Goal: Use online tool/utility: Use online tool/utility

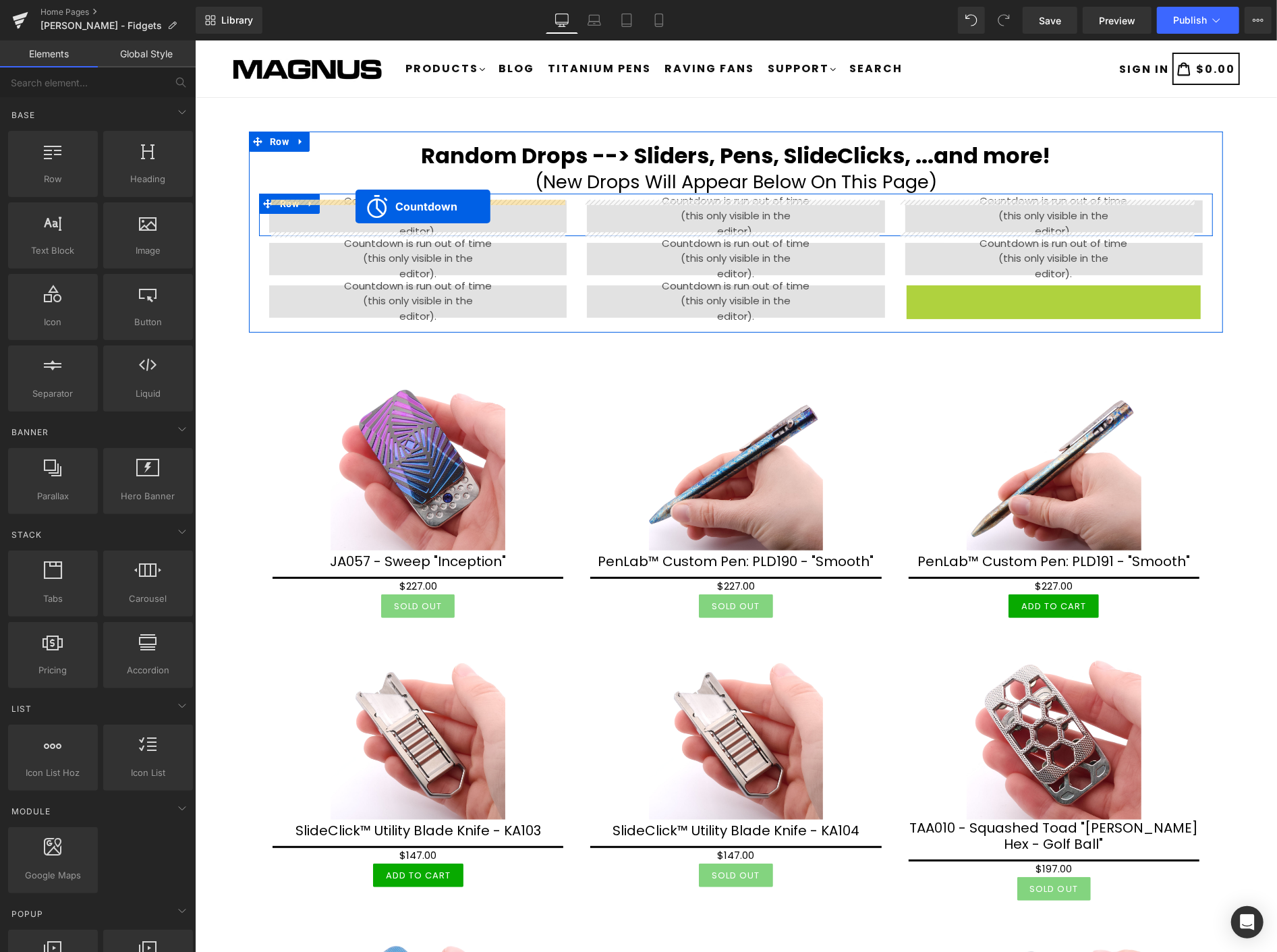
drag, startPoint x: 1042, startPoint y: 292, endPoint x: 355, endPoint y: 206, distance: 692.4
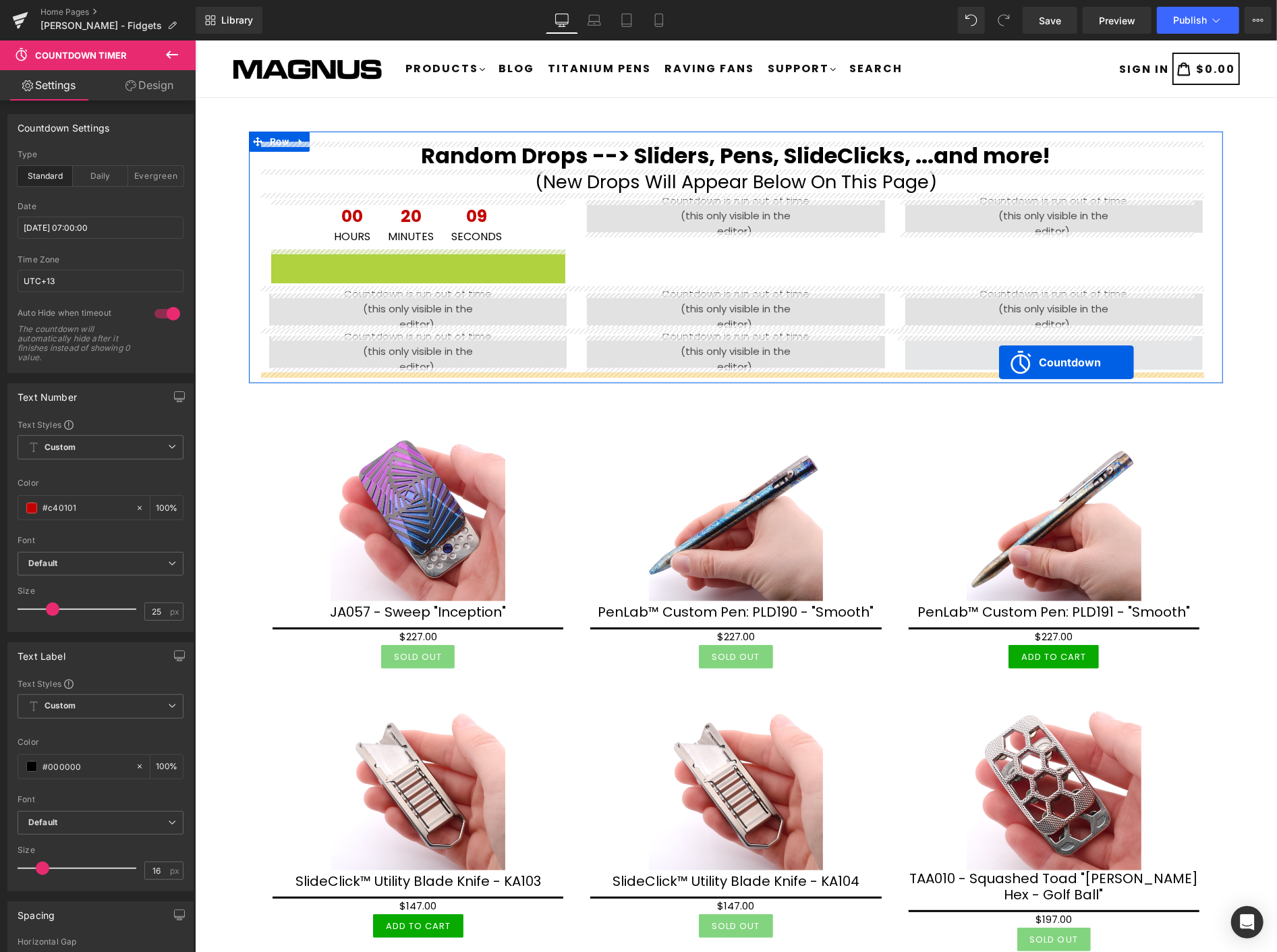
drag, startPoint x: 412, startPoint y: 252, endPoint x: 998, endPoint y: 362, distance: 596.2
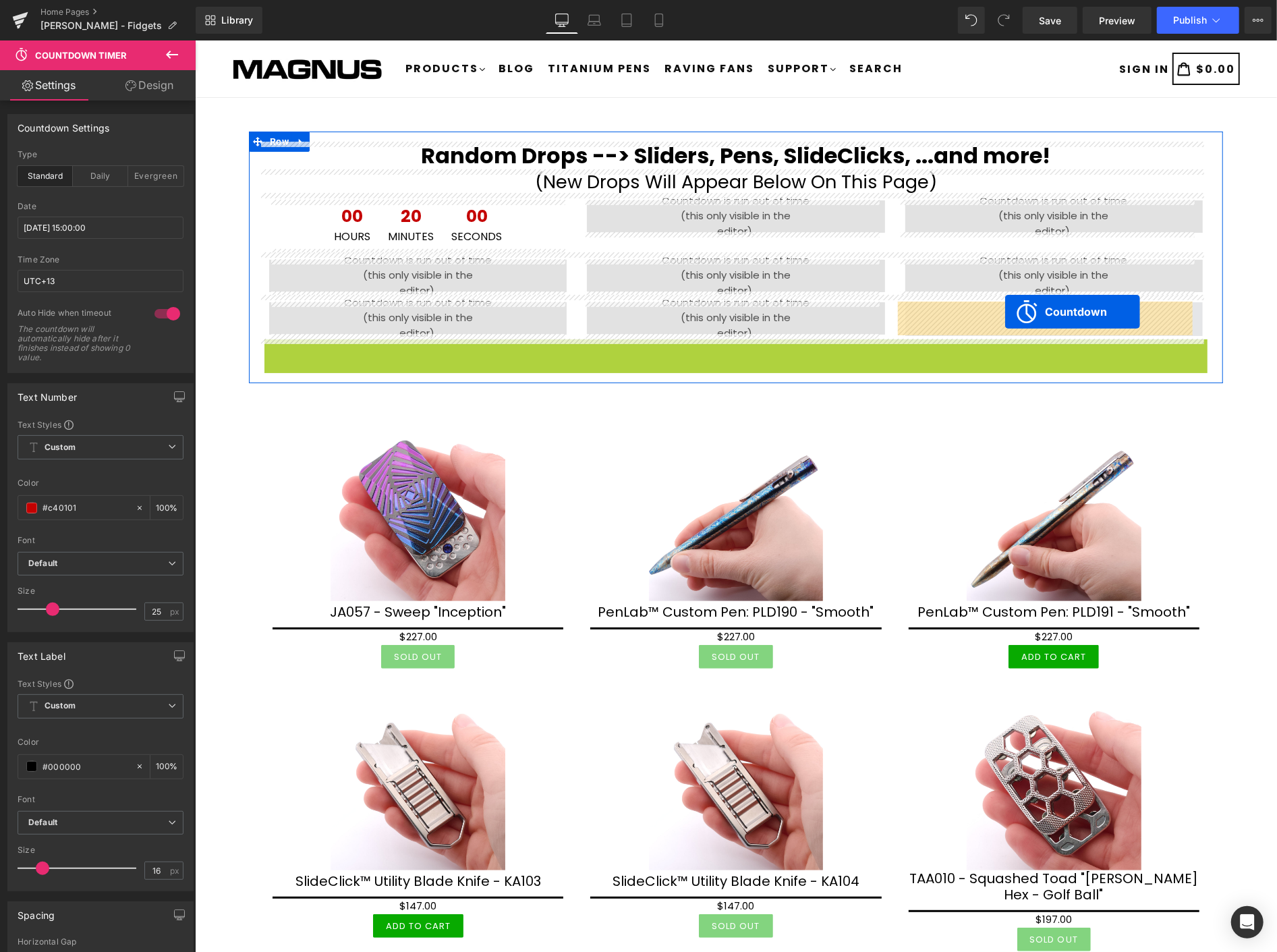
drag, startPoint x: 722, startPoint y: 348, endPoint x: 1005, endPoint y: 311, distance: 285.4
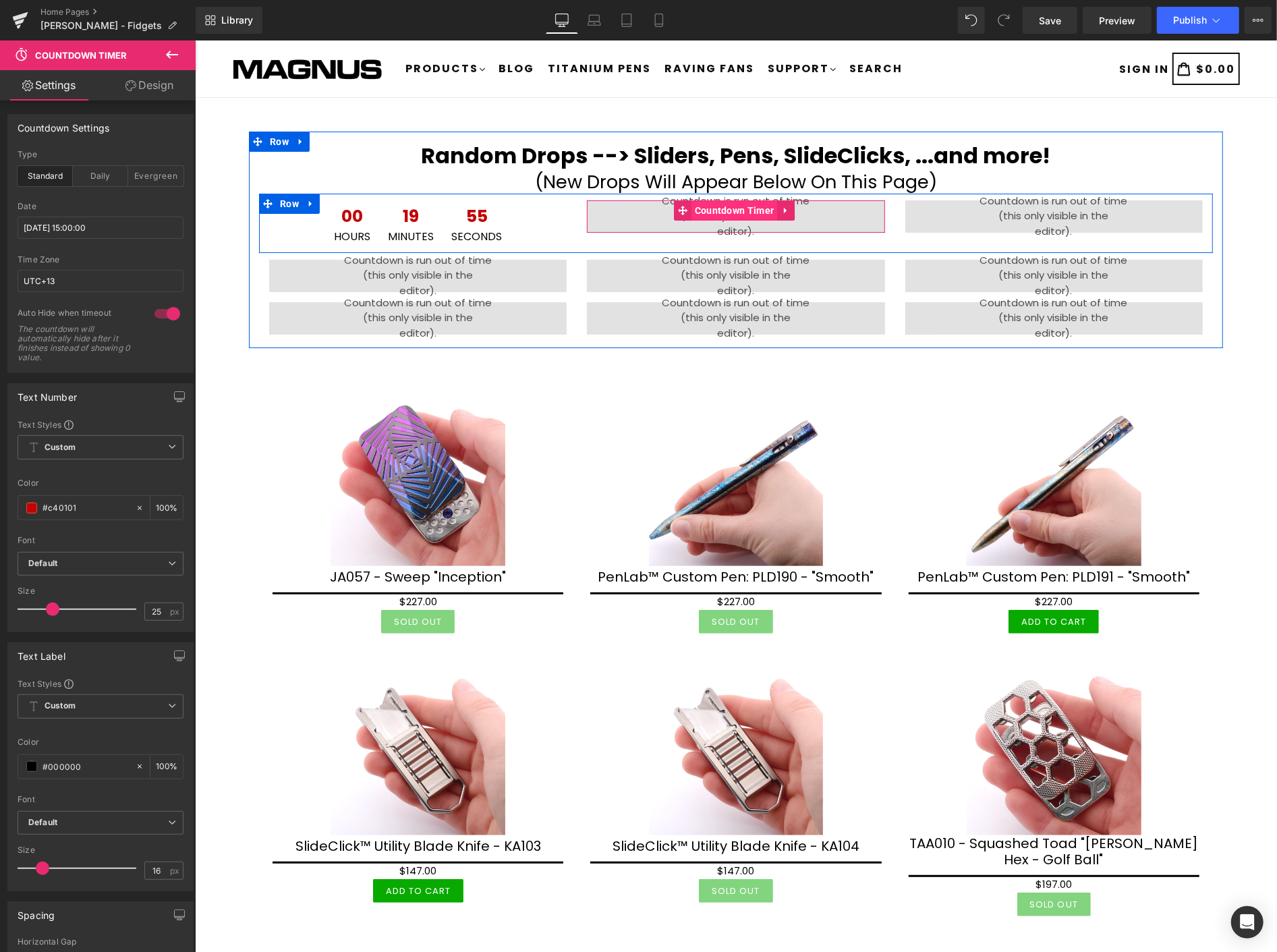
click at [715, 207] on span "Countdown Timer" at bounding box center [734, 210] width 87 height 21
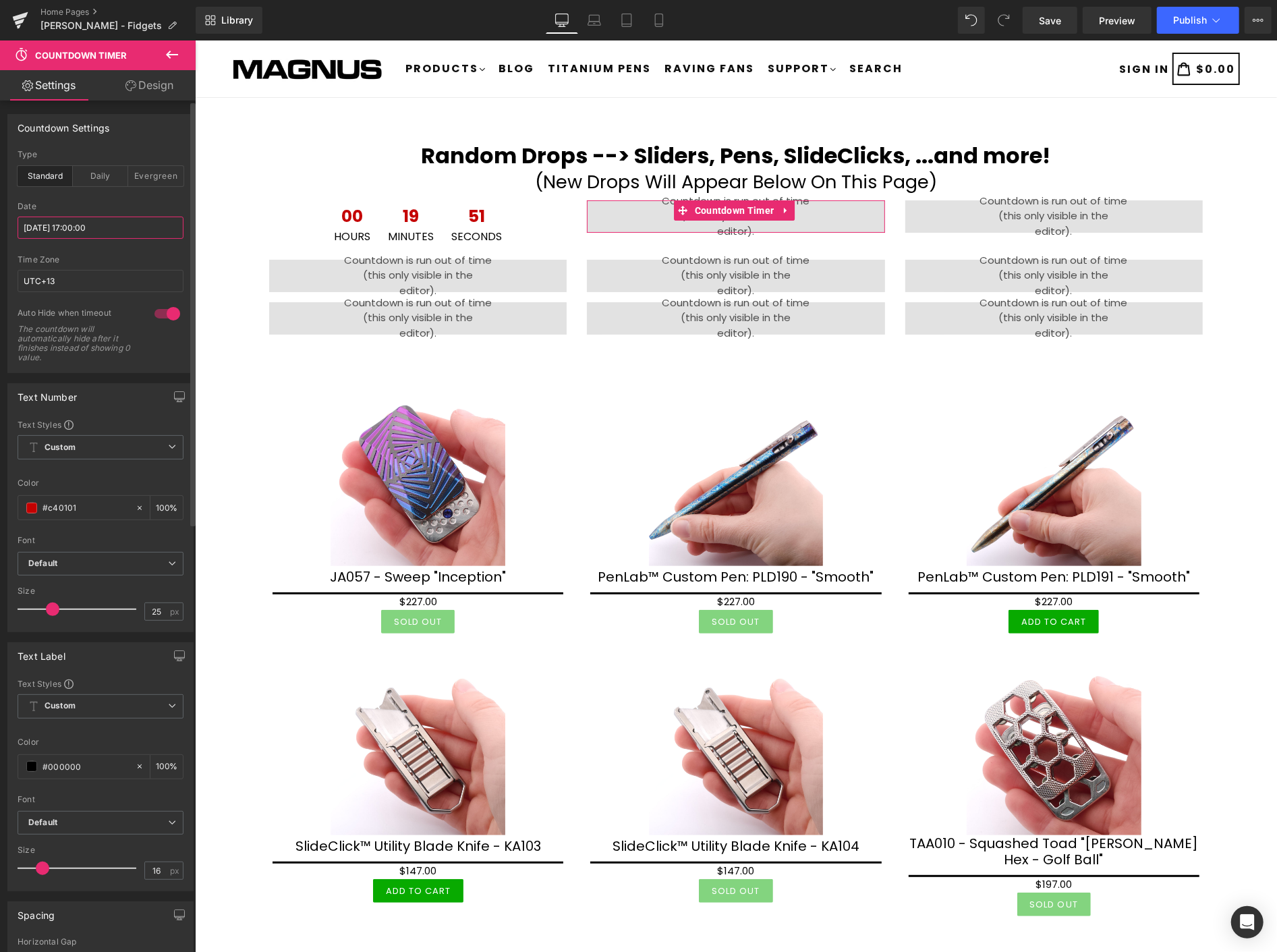
click at [119, 226] on input "[DATE] 17:00:00" at bounding box center [101, 228] width 166 height 23
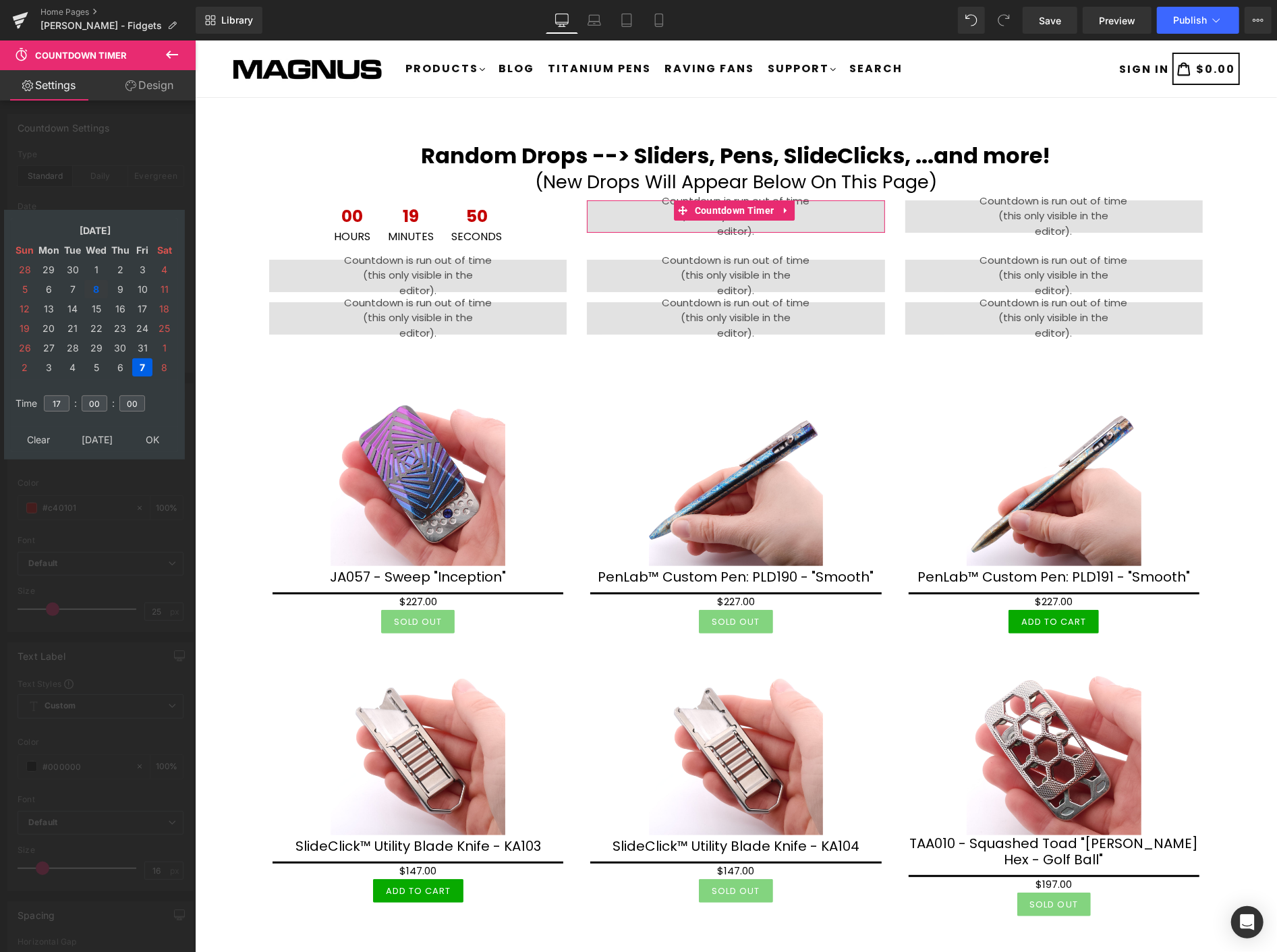
click at [95, 282] on td "8" at bounding box center [97, 289] width 24 height 18
click at [64, 395] on input "17" at bounding box center [57, 403] width 26 height 16
type input "1"
type input "08"
type input "[DATE] 08:00:00"
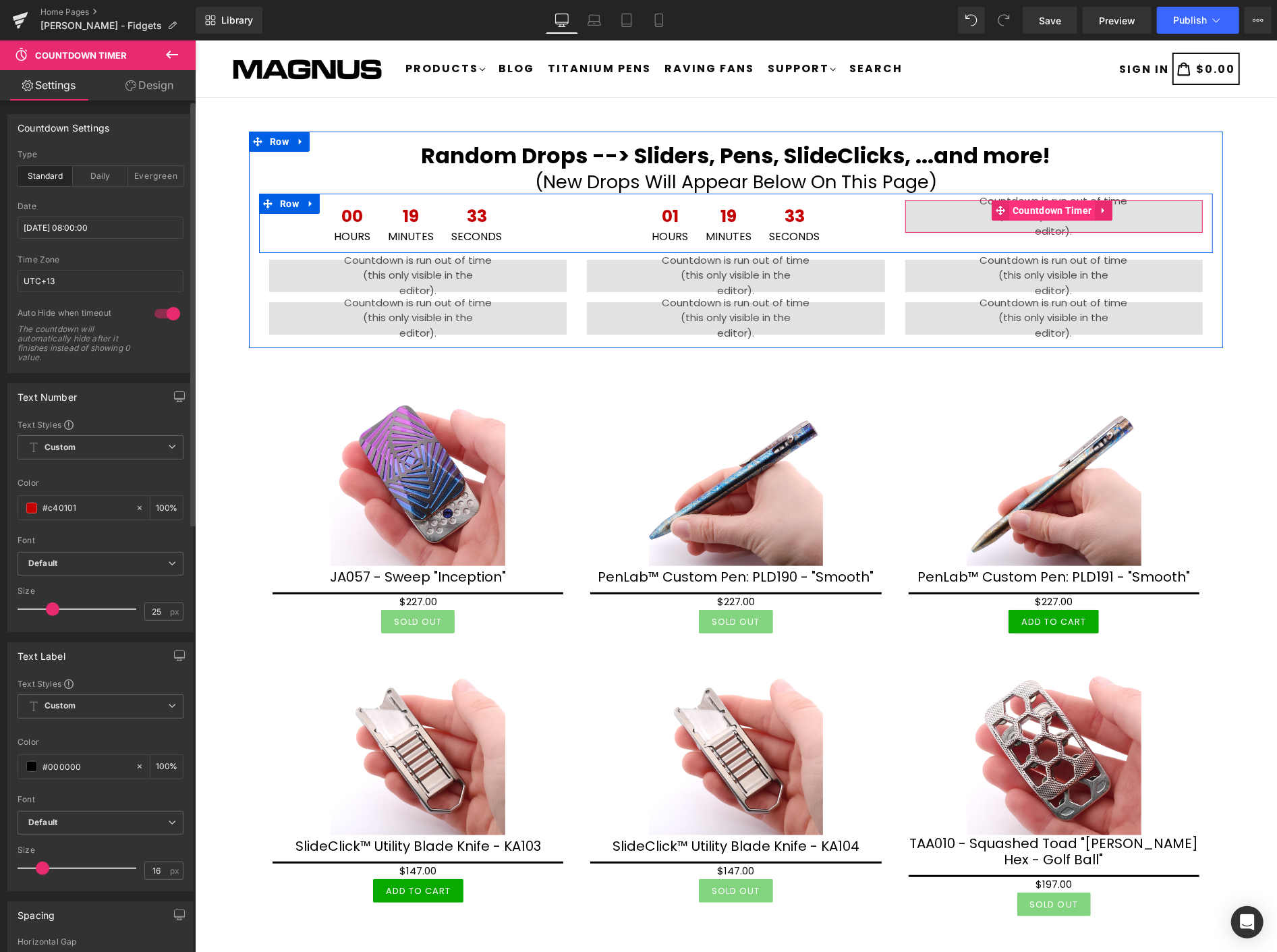
click at [1038, 204] on span "Countdown Timer" at bounding box center [1052, 210] width 87 height 21
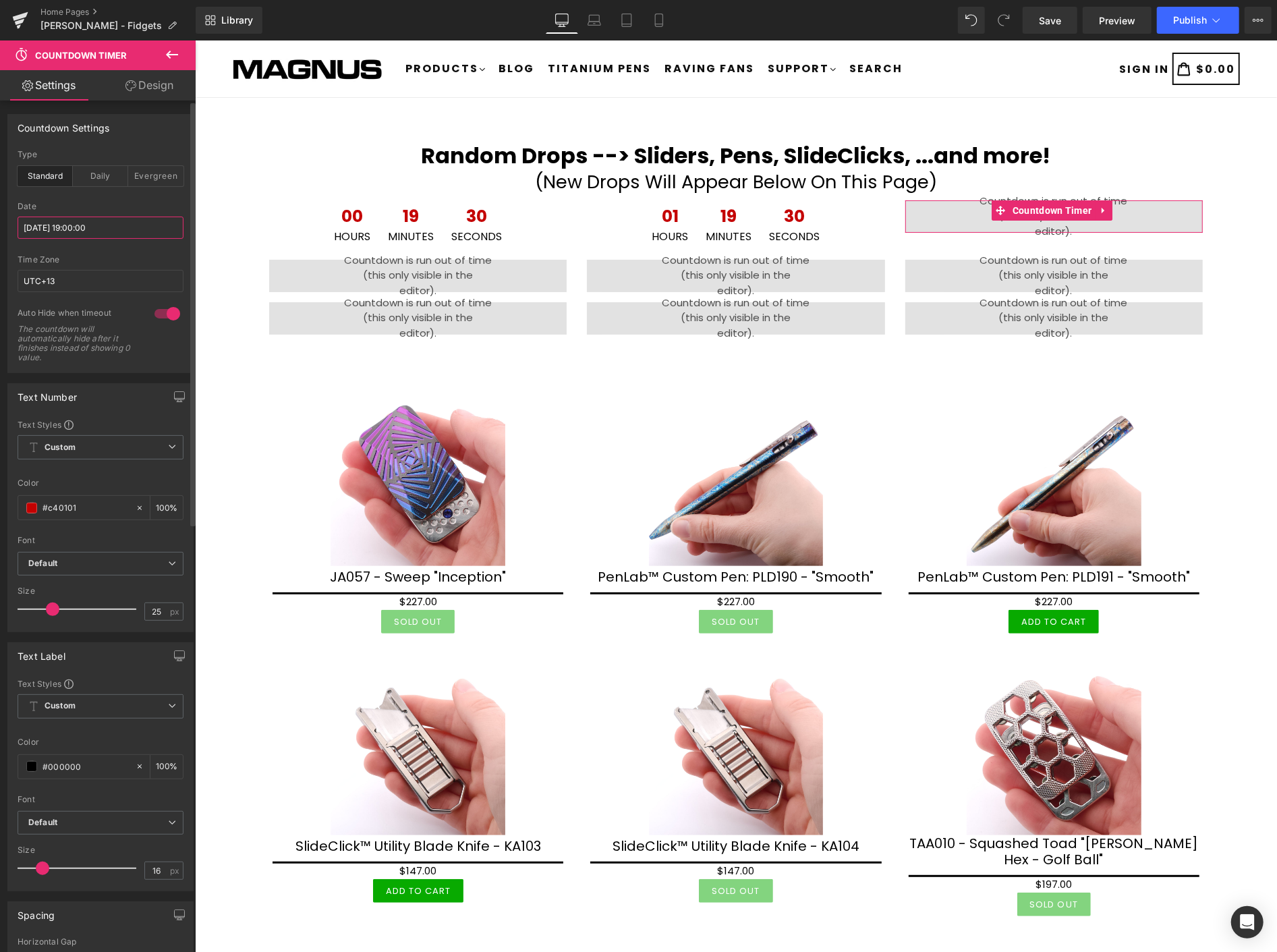
click at [136, 226] on input "[DATE] 19:00:00" at bounding box center [101, 228] width 166 height 23
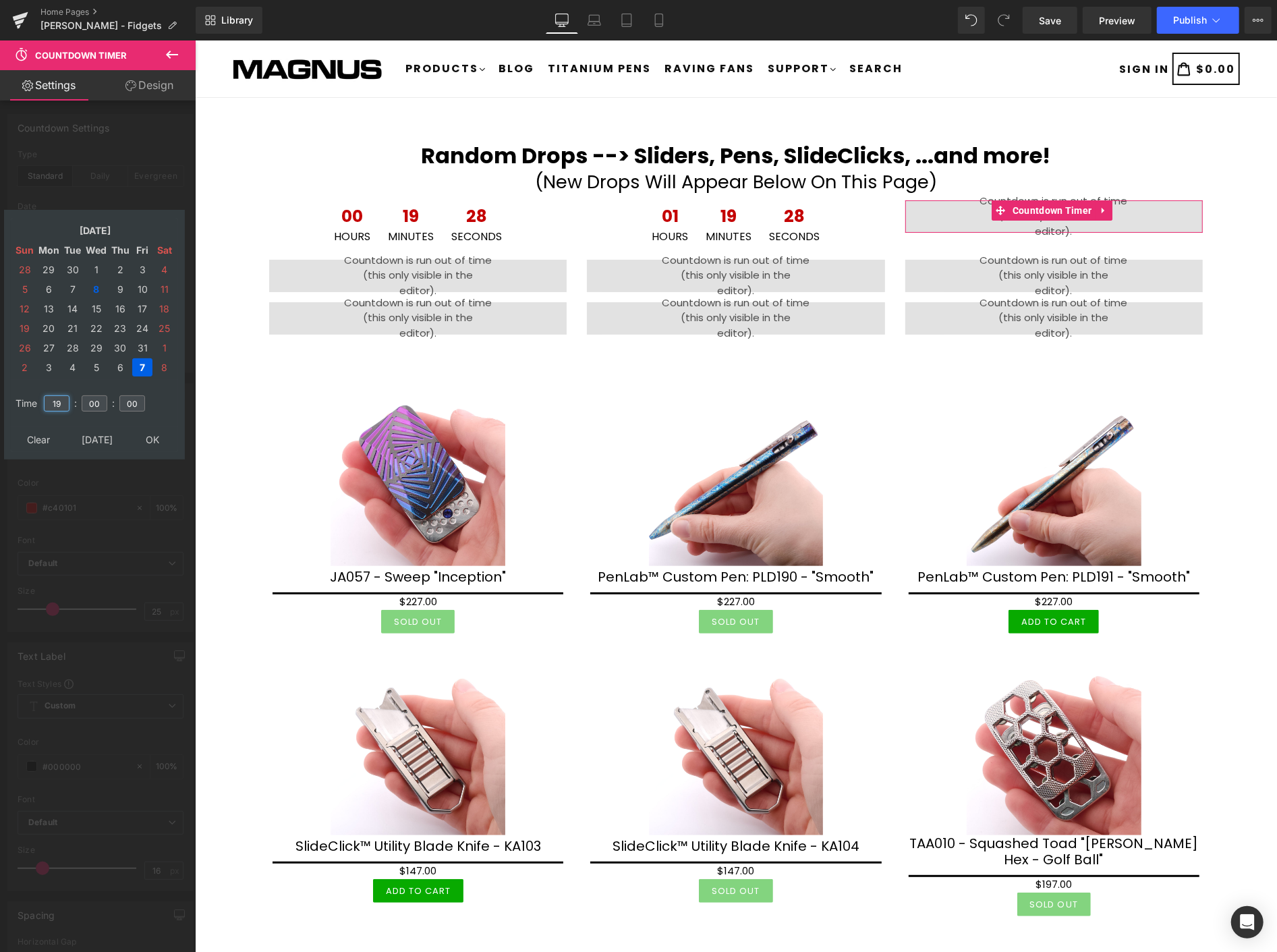
click at [63, 395] on input "19" at bounding box center [57, 403] width 26 height 16
click at [95, 282] on td "8" at bounding box center [97, 289] width 24 height 18
click at [63, 396] on input "19" at bounding box center [57, 403] width 26 height 16
type input "1"
type input "8"
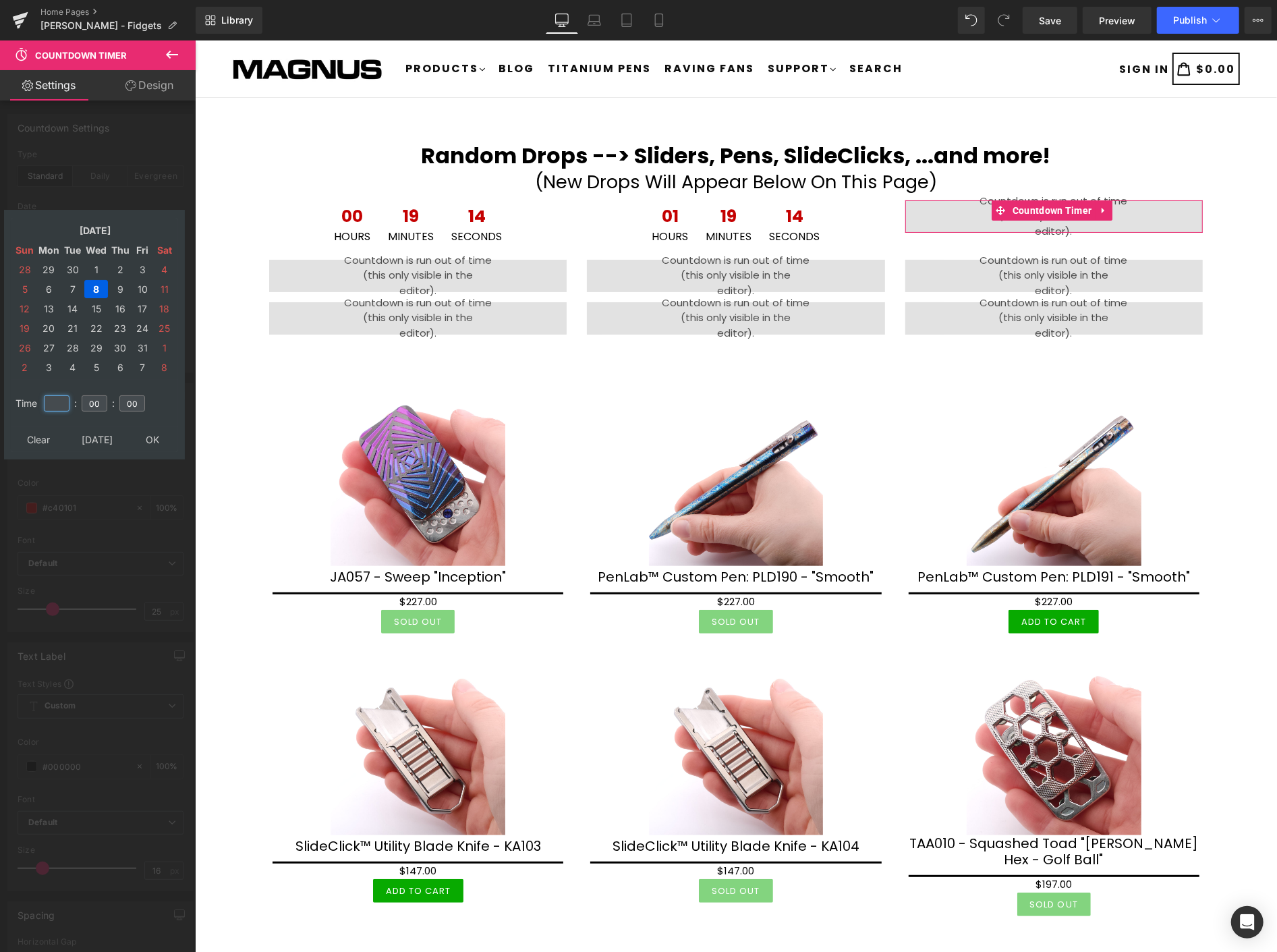
type input "1"
type input "10"
type input "[DATE] 10:00:00"
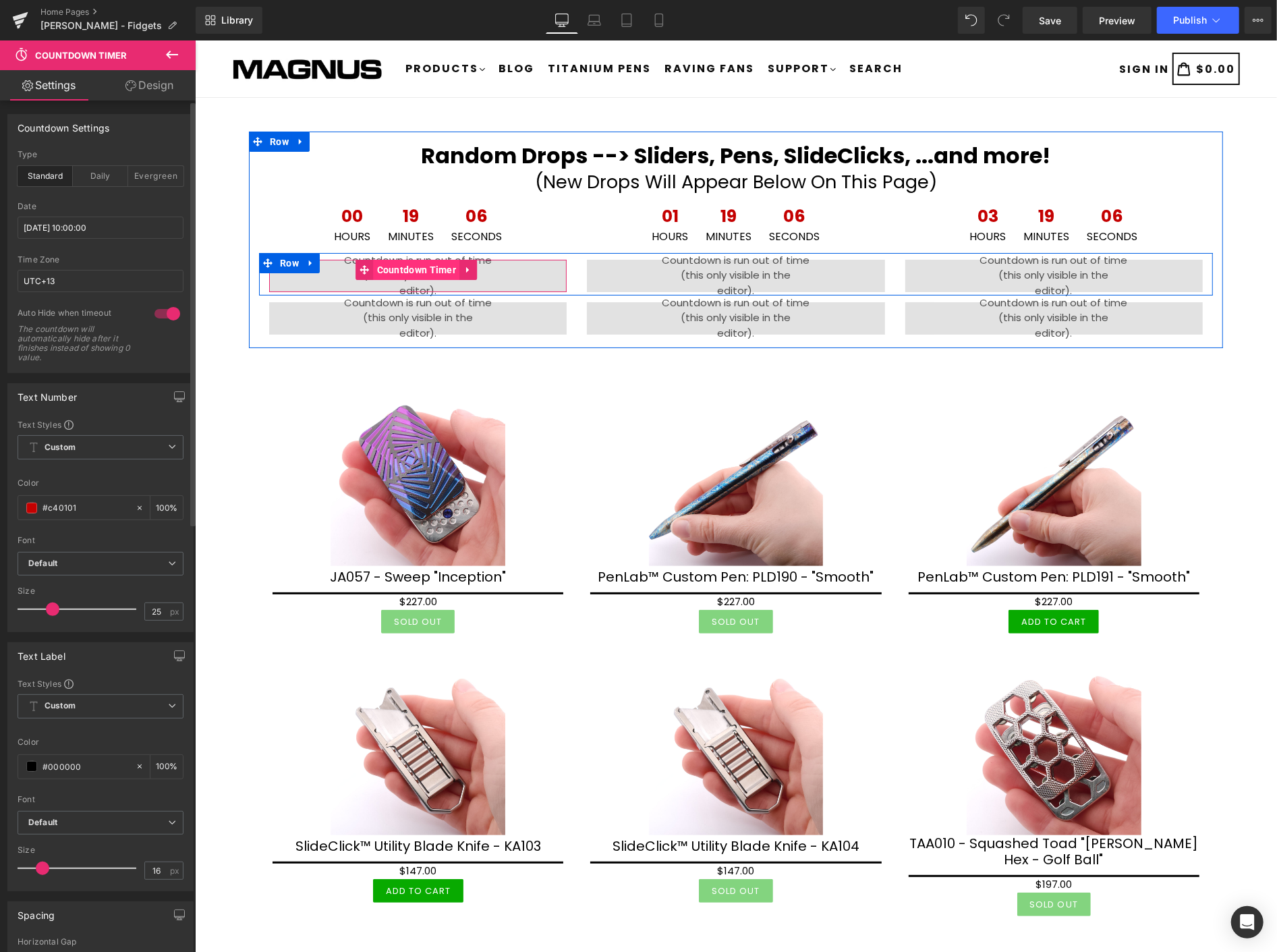
click at [403, 266] on span "Countdown Timer" at bounding box center [417, 269] width 87 height 21
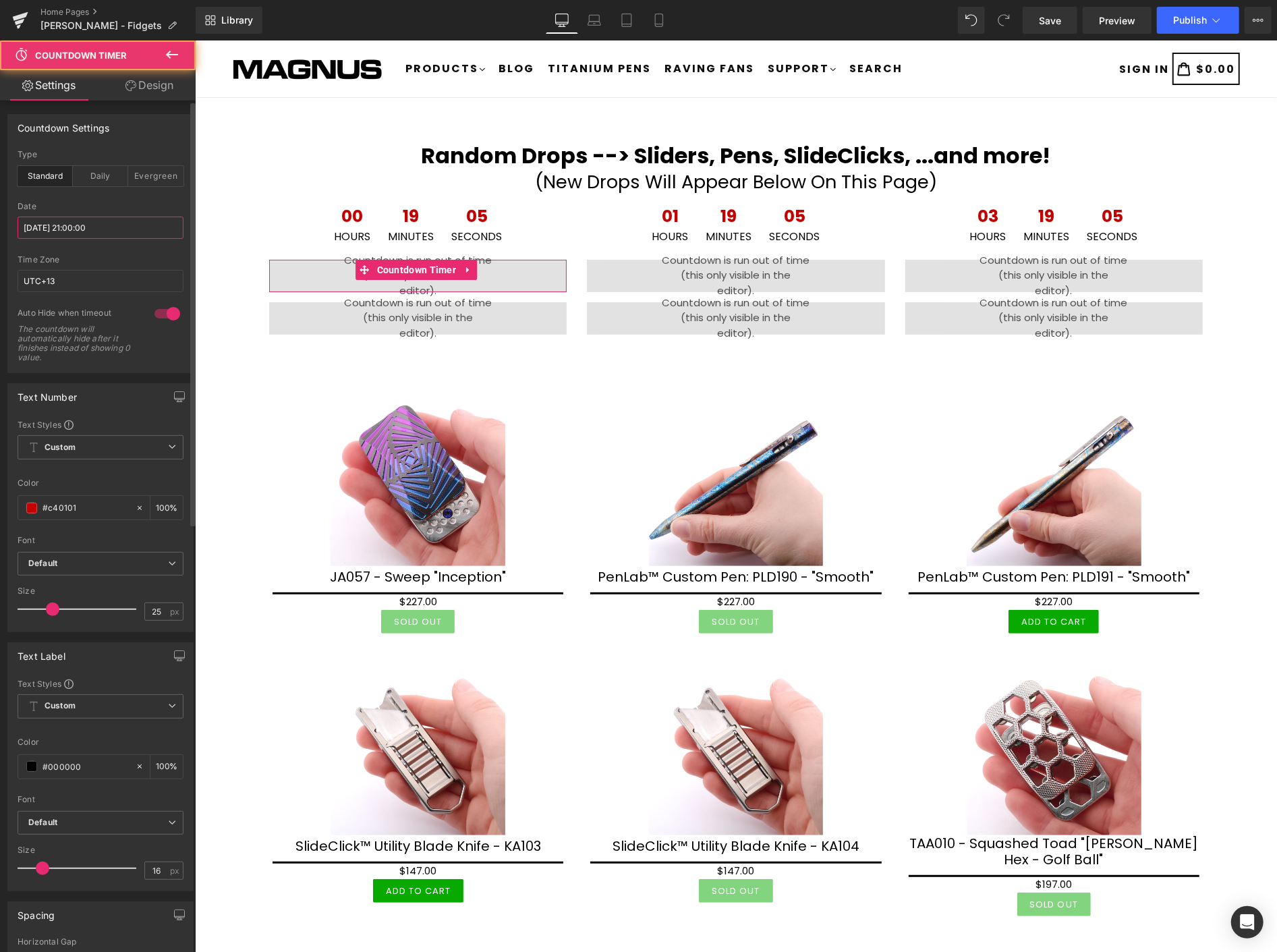
click at [136, 231] on input "[DATE] 21:00:00" at bounding box center [101, 228] width 166 height 23
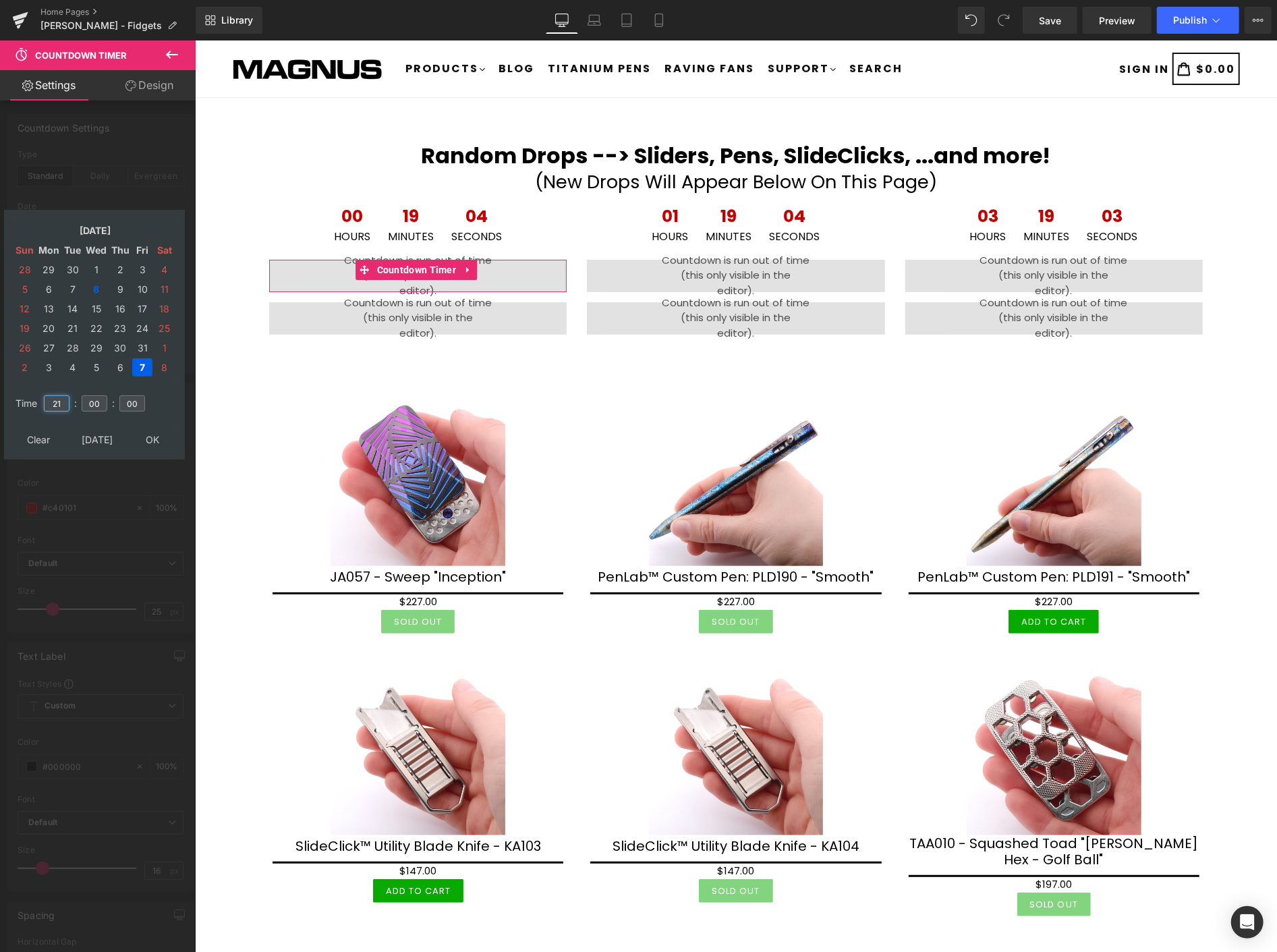
click at [63, 399] on input "21" at bounding box center [57, 403] width 26 height 16
click at [91, 285] on td "8" at bounding box center [97, 289] width 24 height 18
click at [59, 395] on input "21" at bounding box center [57, 403] width 26 height 16
type input "2"
type input "12"
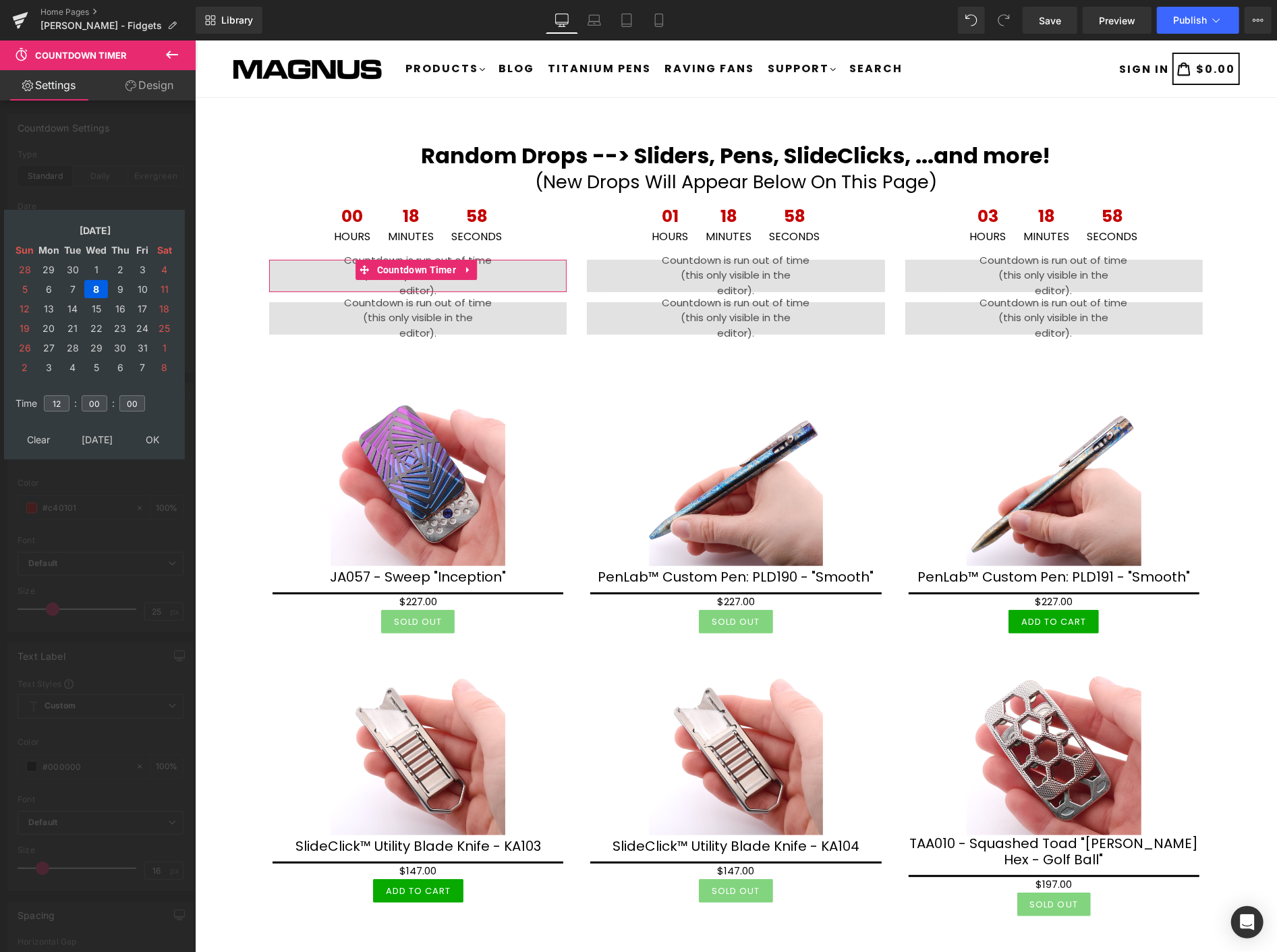
type input "[DATE] 12:00:00"
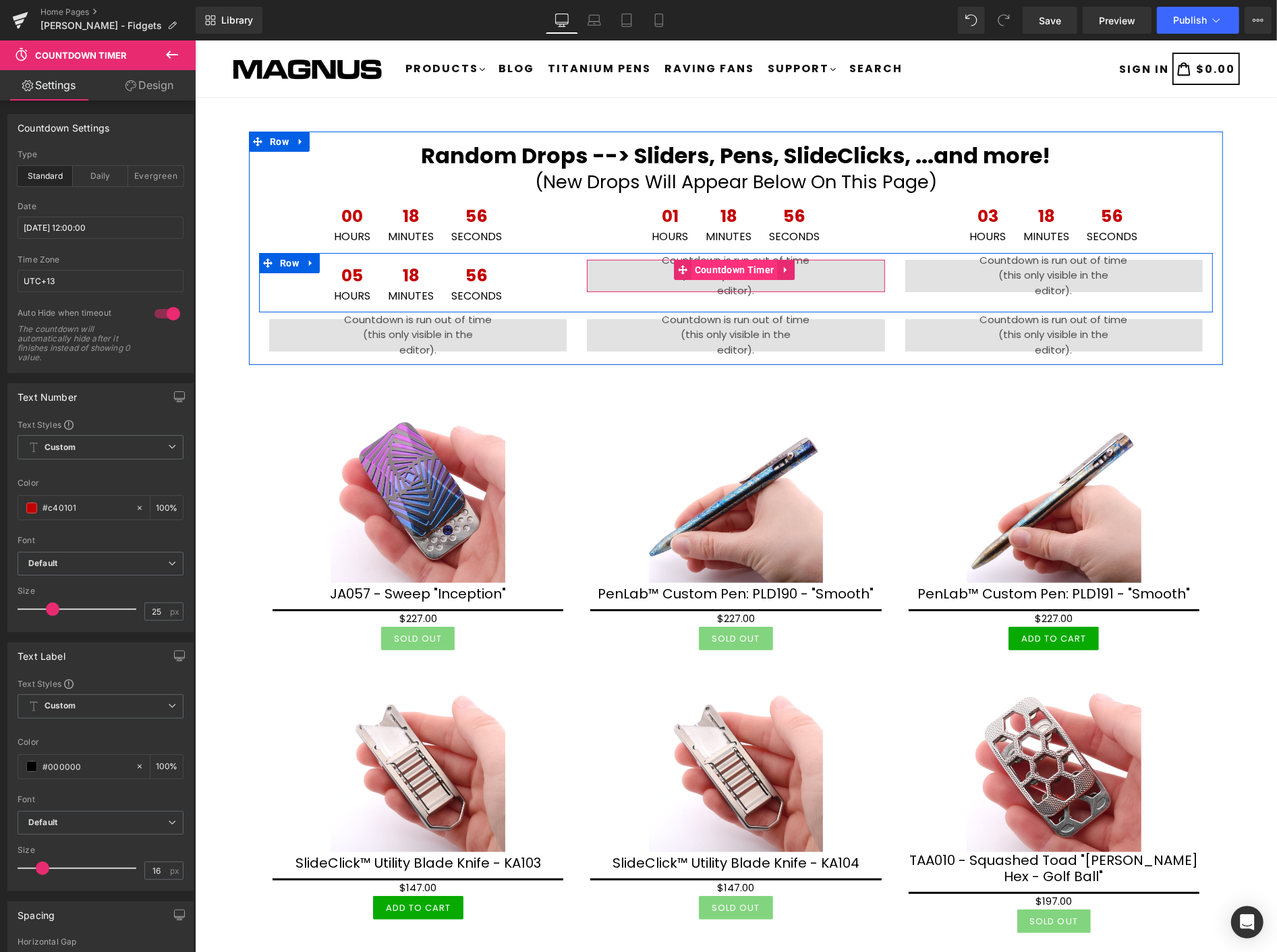
click at [726, 262] on span "Countdown Timer" at bounding box center [734, 269] width 87 height 21
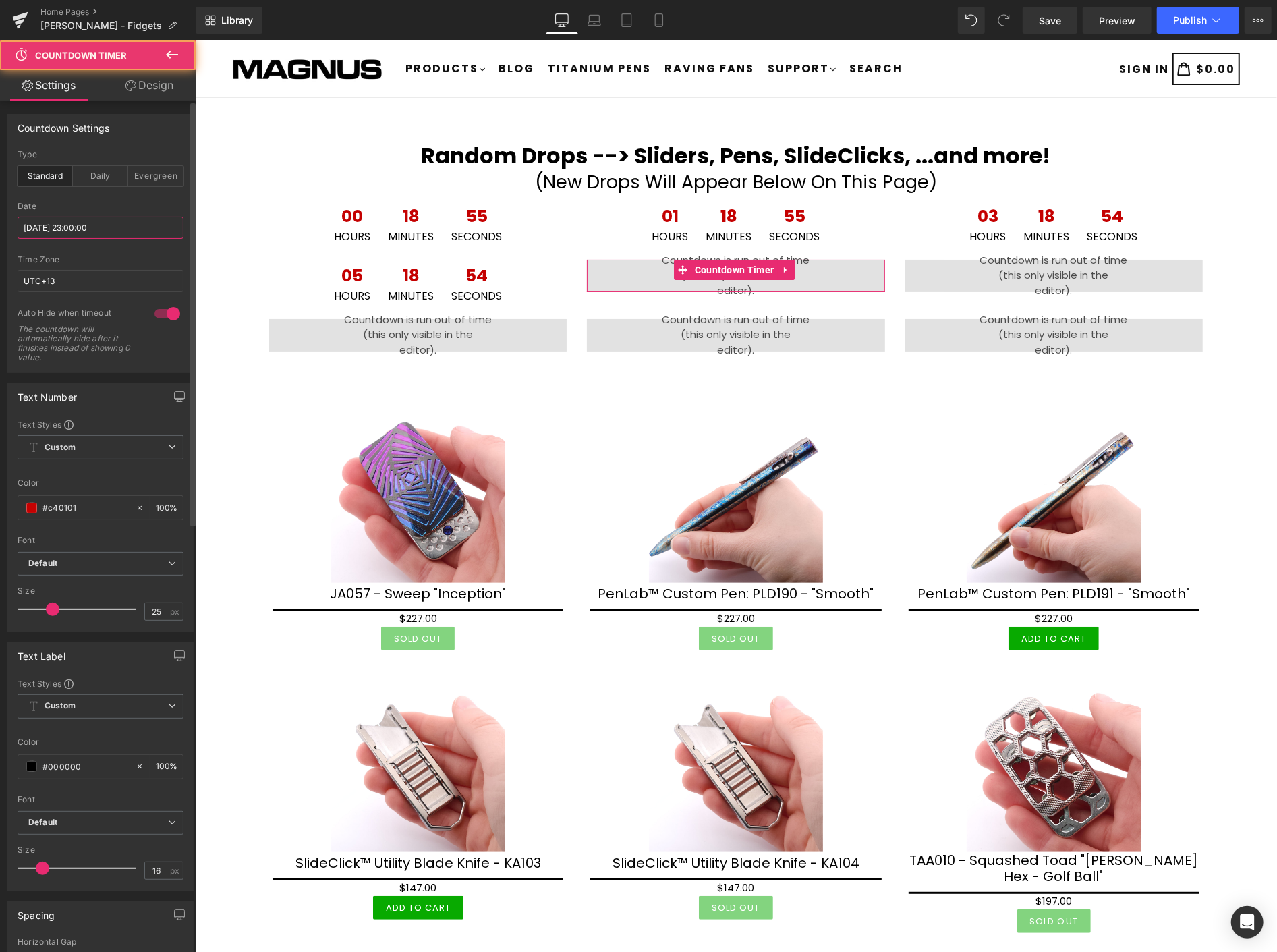
click at [111, 230] on input "[DATE] 23:00:00" at bounding box center [101, 228] width 166 height 23
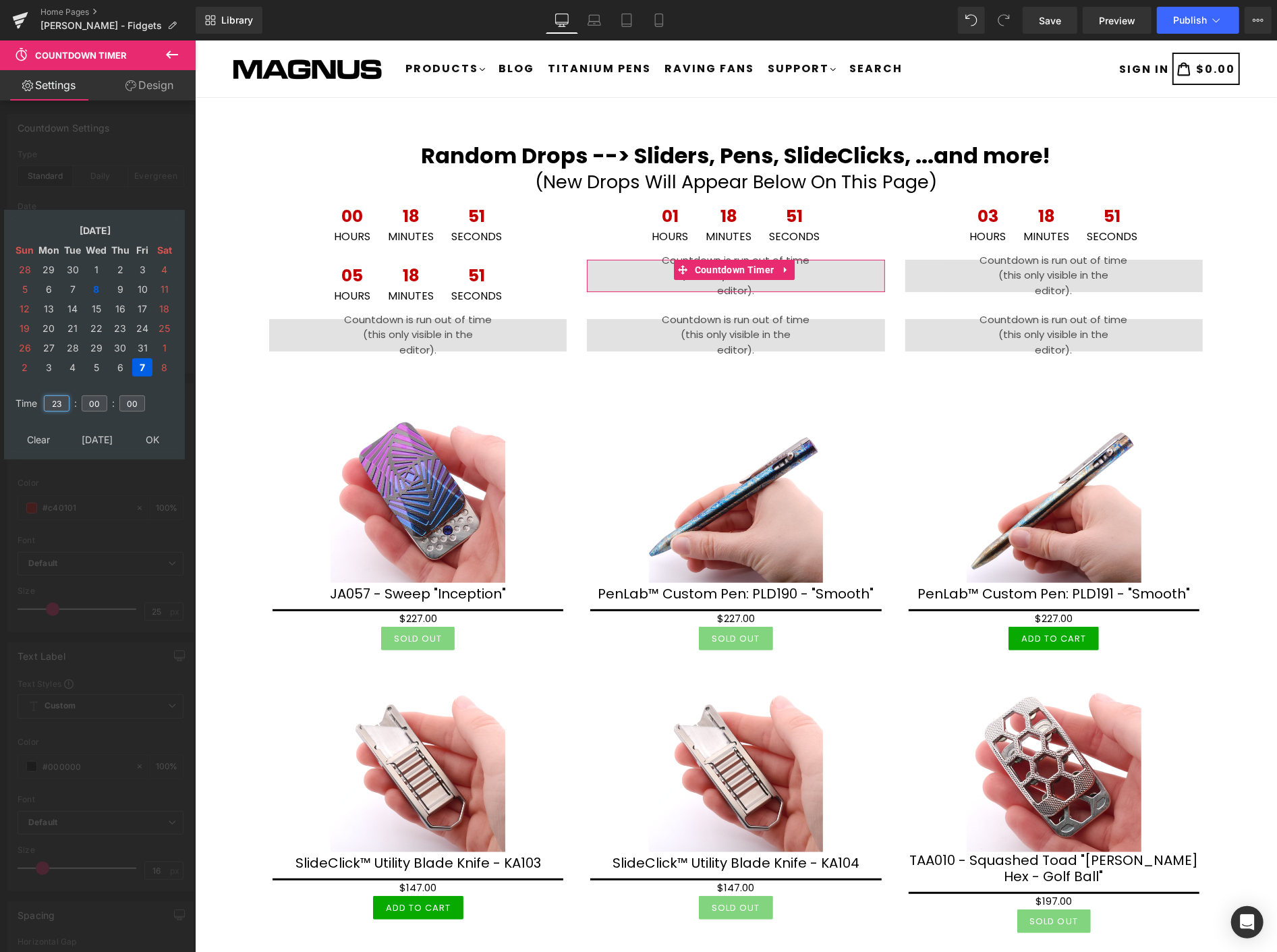
click at [61, 395] on input "23" at bounding box center [57, 403] width 26 height 16
type input "2"
click at [96, 284] on td "8" at bounding box center [97, 289] width 24 height 18
click at [63, 395] on input "00" at bounding box center [57, 403] width 26 height 16
type input "14"
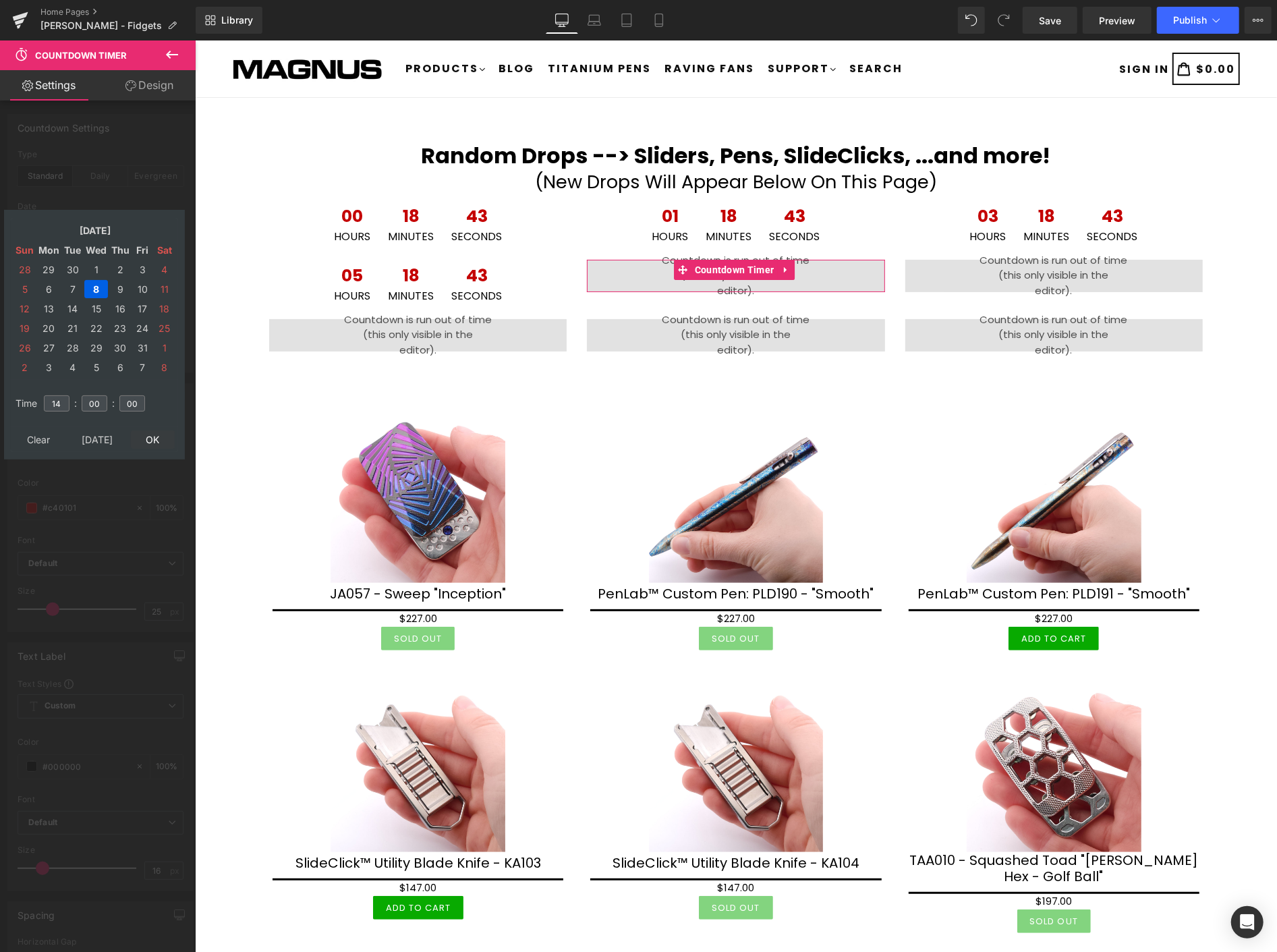
type input "[DATE] 14:00:00"
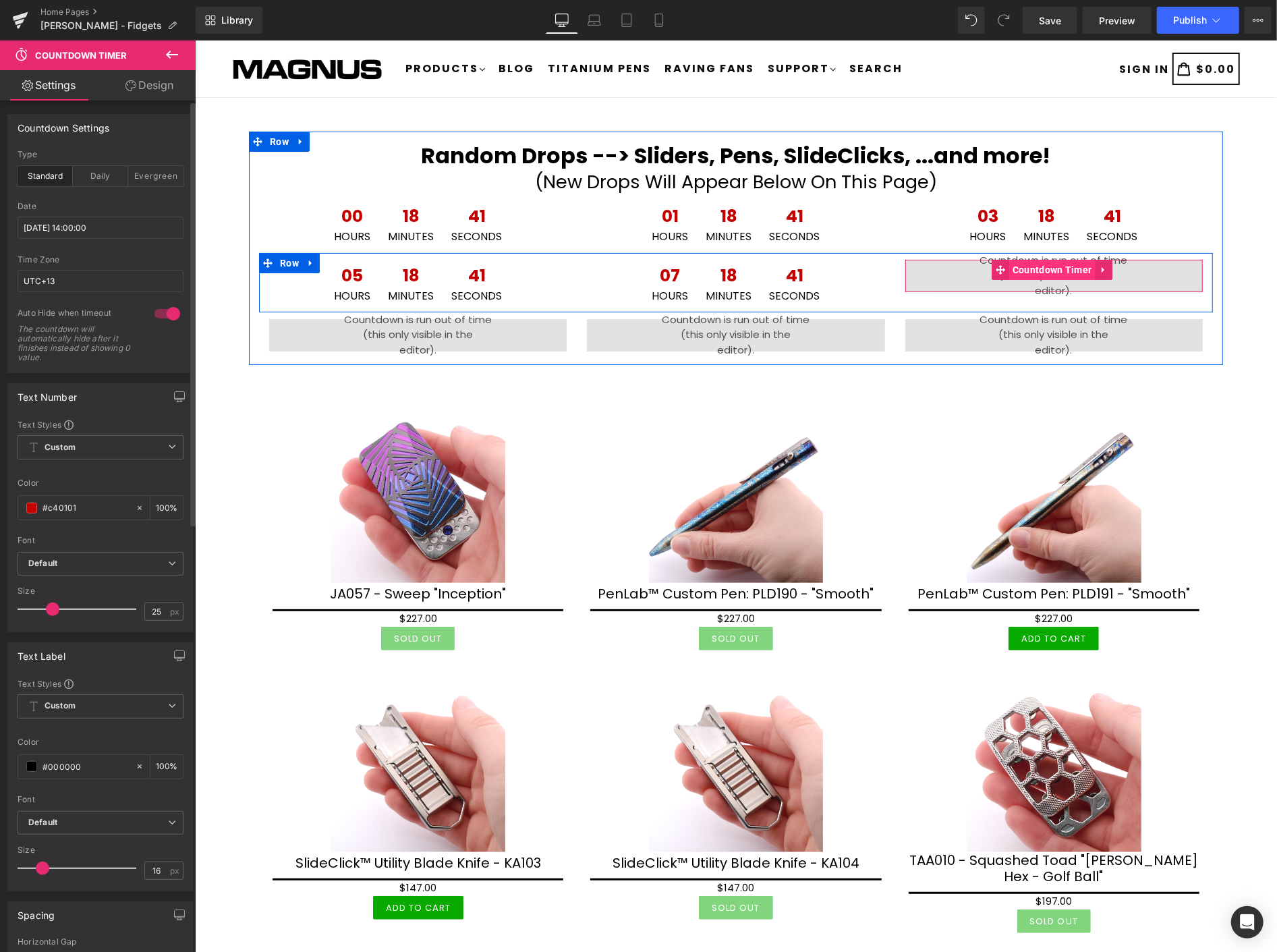
click at [1029, 272] on span "Countdown Timer" at bounding box center [1052, 269] width 87 height 21
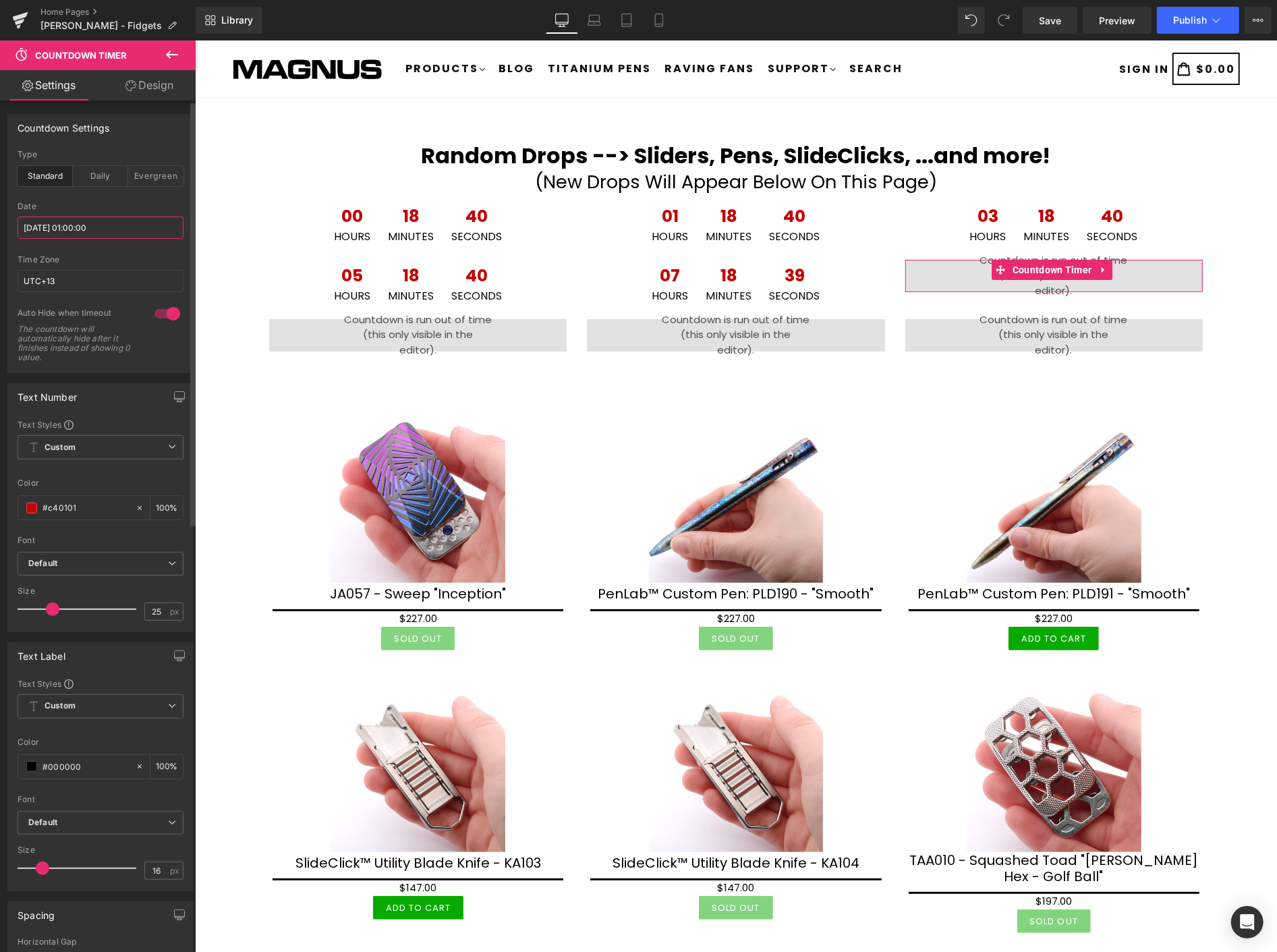
click at [126, 230] on input "[DATE] 01:00:00" at bounding box center [101, 228] width 166 height 23
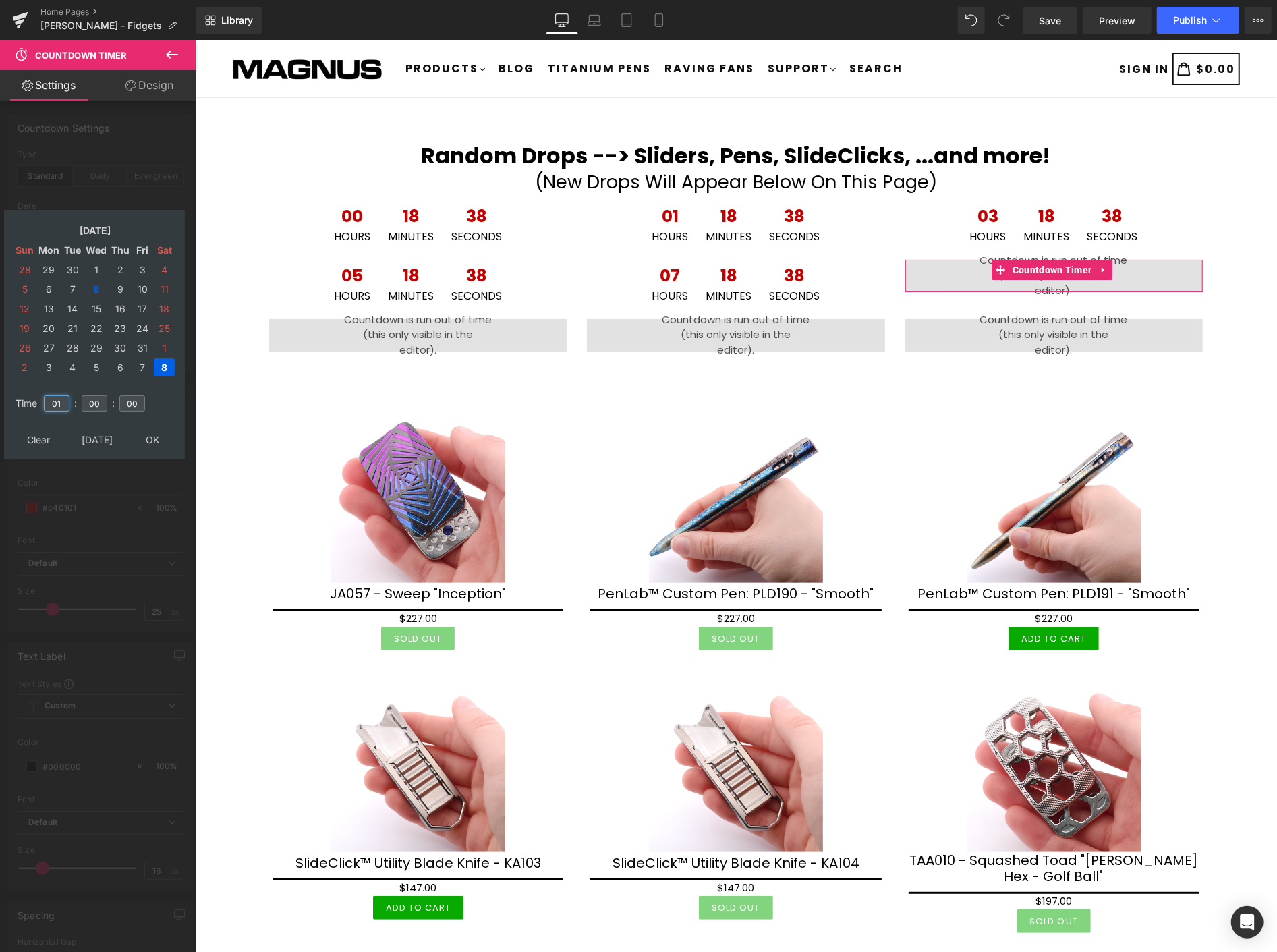
click at [66, 395] on input "01" at bounding box center [57, 403] width 26 height 16
type input "0"
type input "16"
type input "[DATE] 16:00:00"
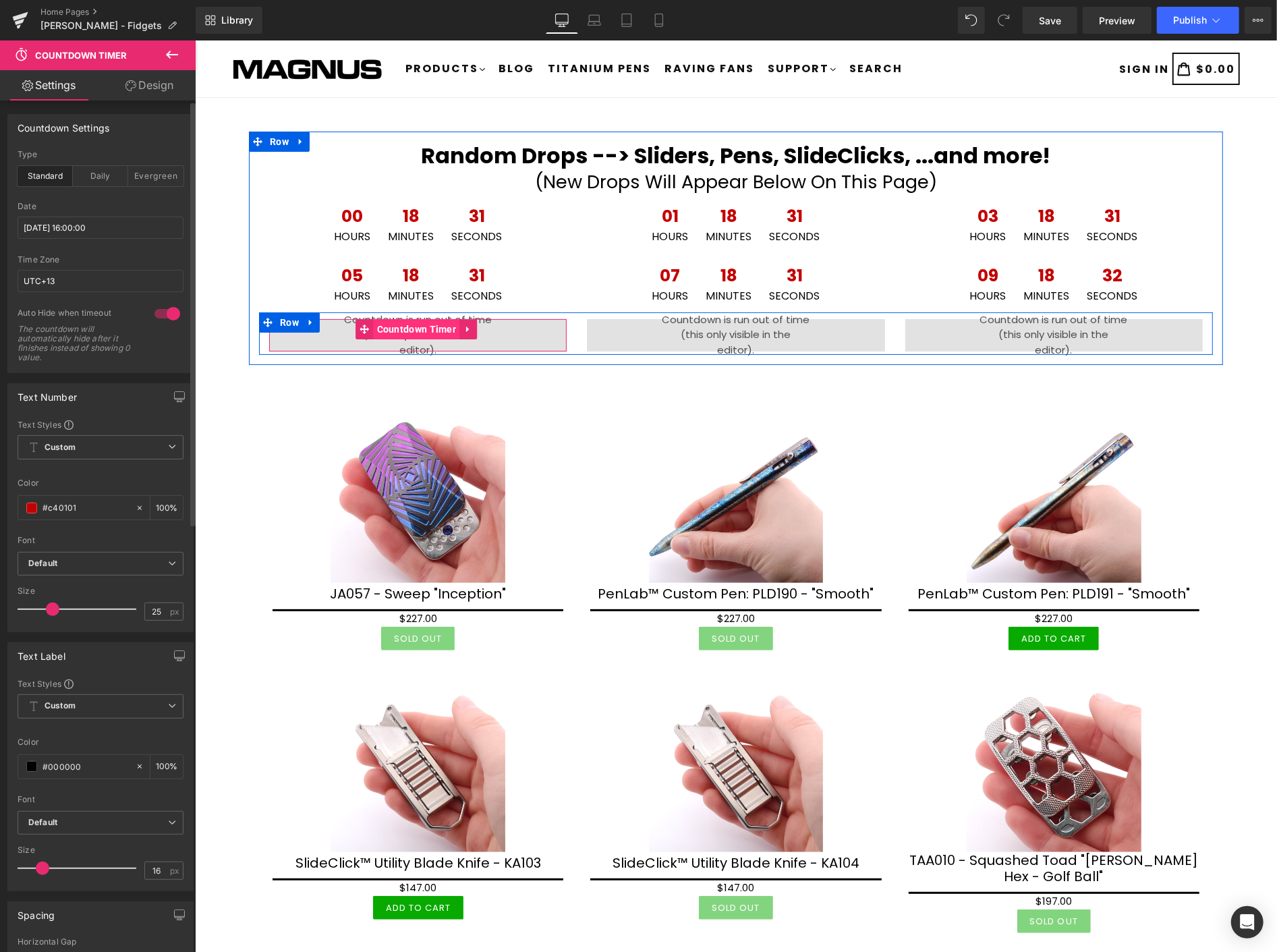
click at [392, 333] on span "Countdown Timer" at bounding box center [417, 328] width 87 height 21
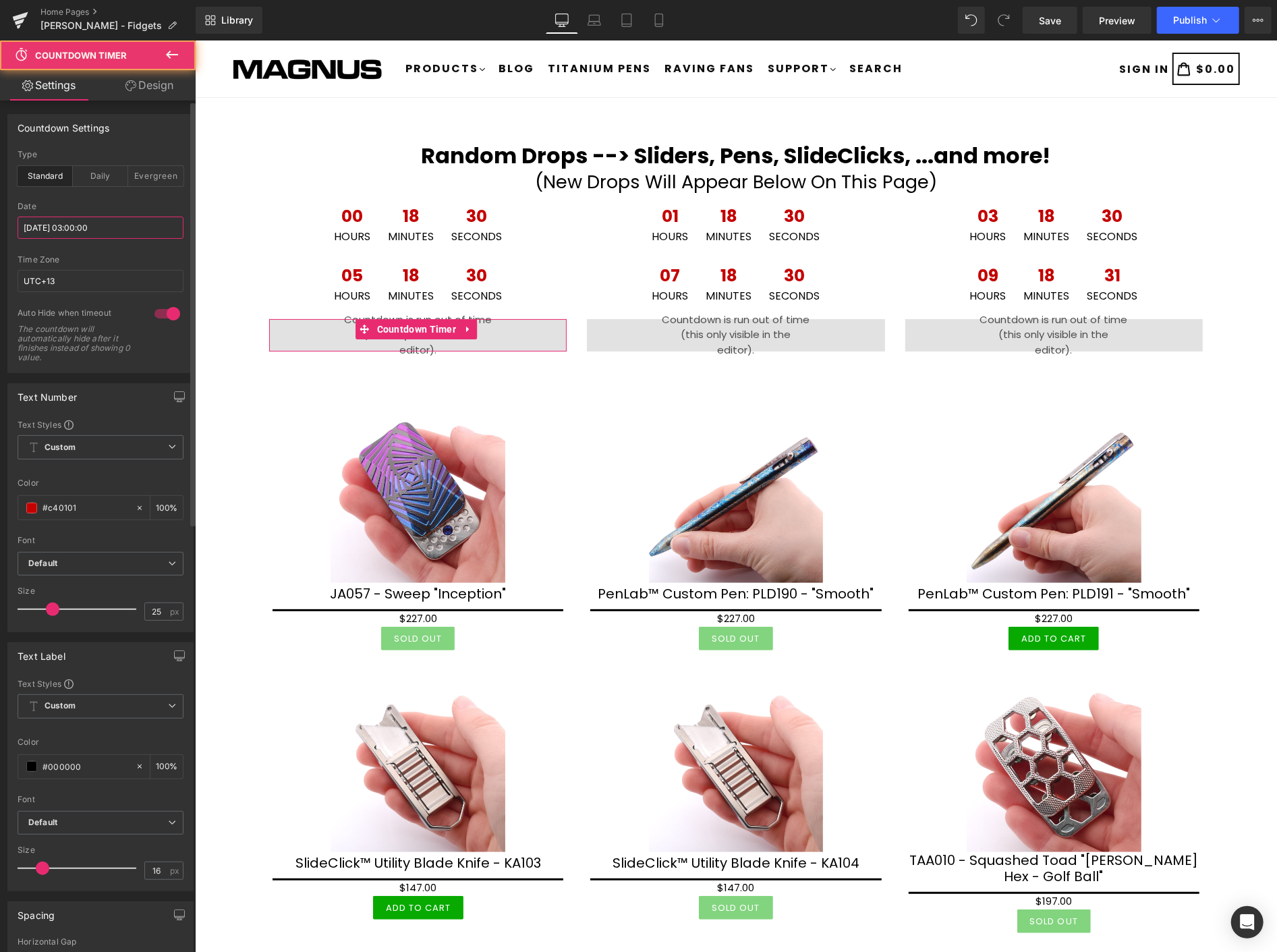
click at [123, 227] on input "[DATE] 03:00:00" at bounding box center [101, 228] width 166 height 23
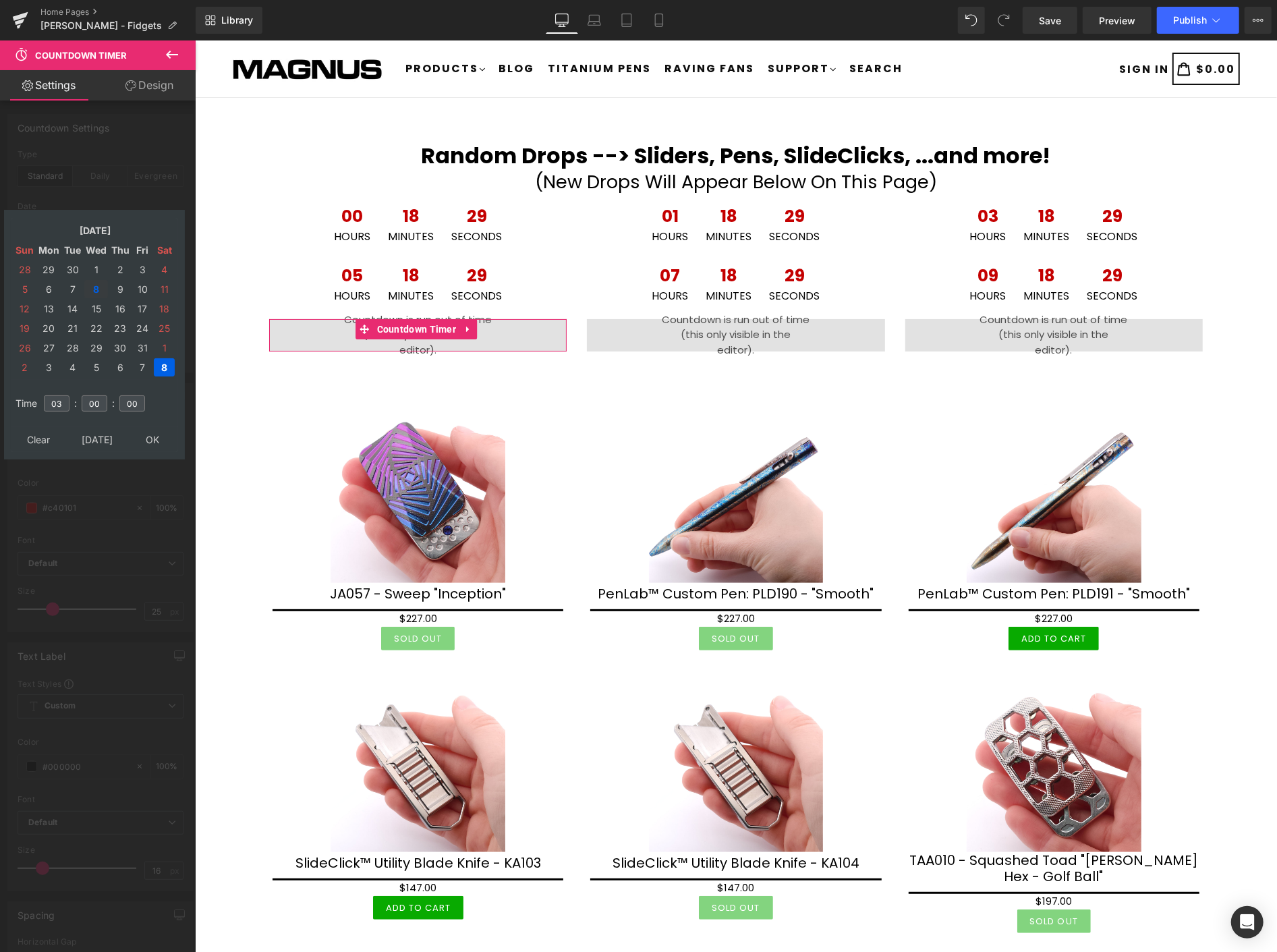
click at [98, 285] on td "8" at bounding box center [97, 289] width 24 height 18
click at [65, 395] on input "03" at bounding box center [57, 403] width 26 height 16
type input "0"
type input "18"
type input "[DATE] 18:00:00"
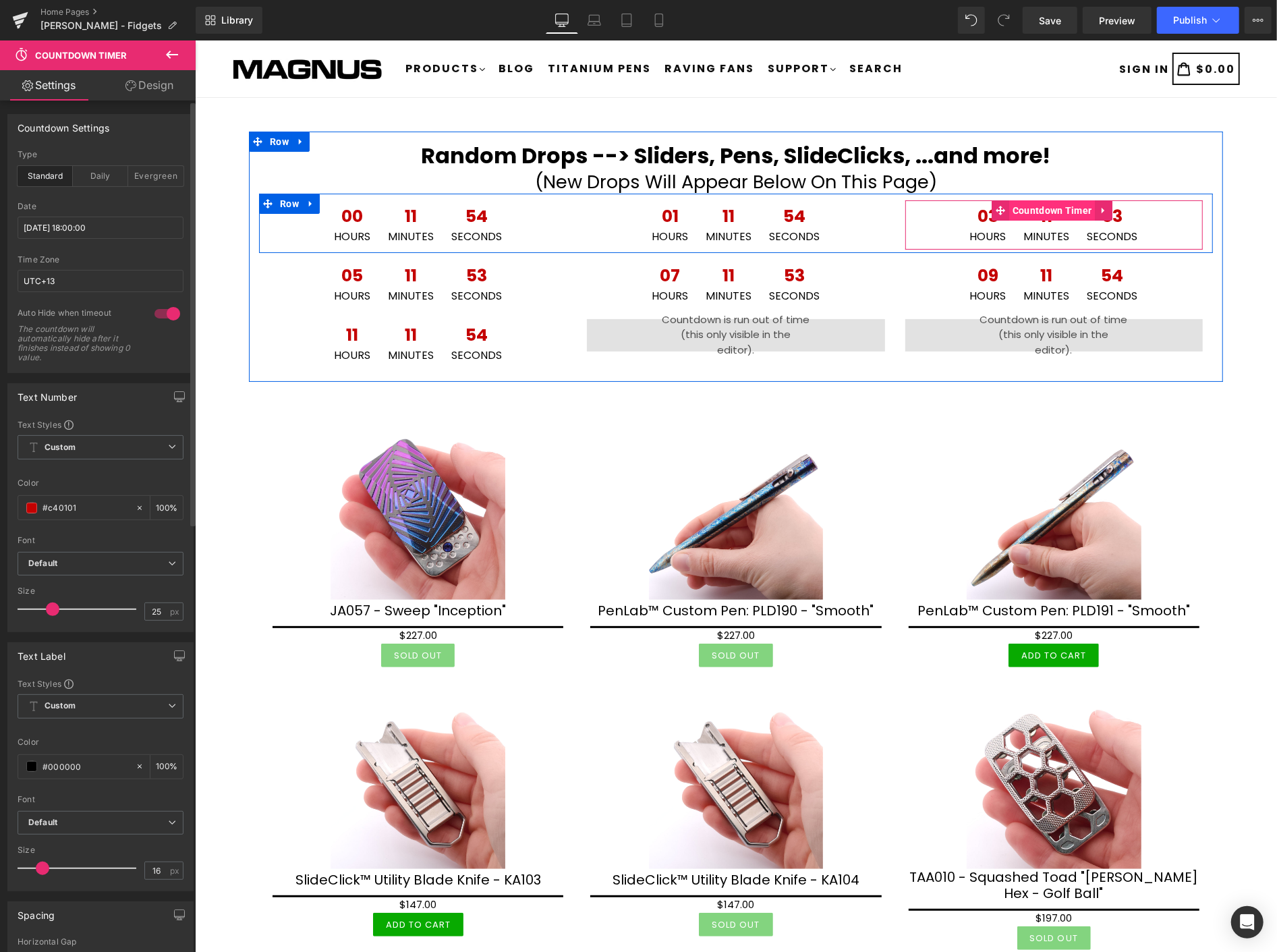
click at [1042, 209] on span "Countdown Timer" at bounding box center [1052, 210] width 87 height 21
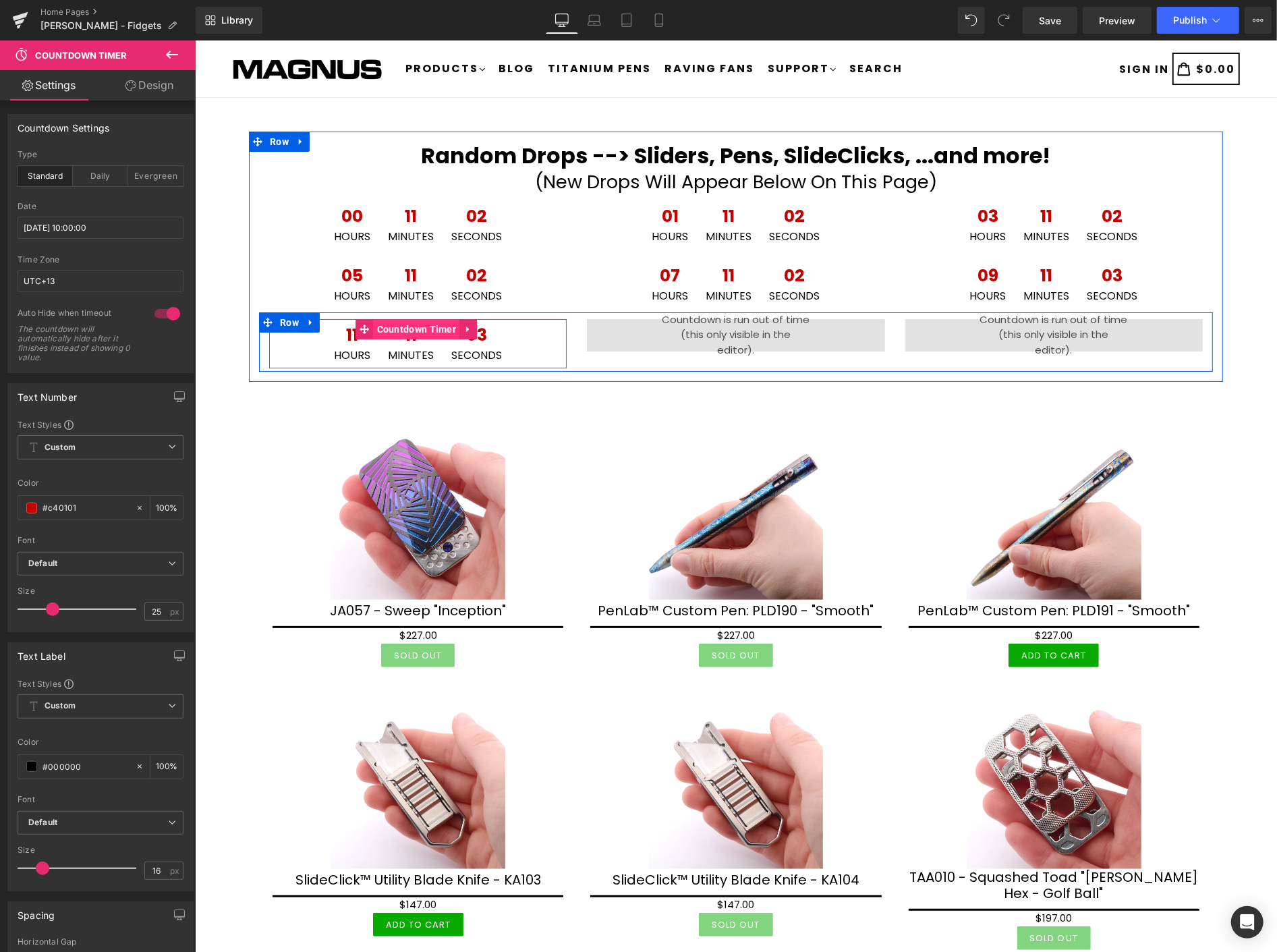
click at [419, 330] on span "Countdown Timer" at bounding box center [417, 328] width 87 height 21
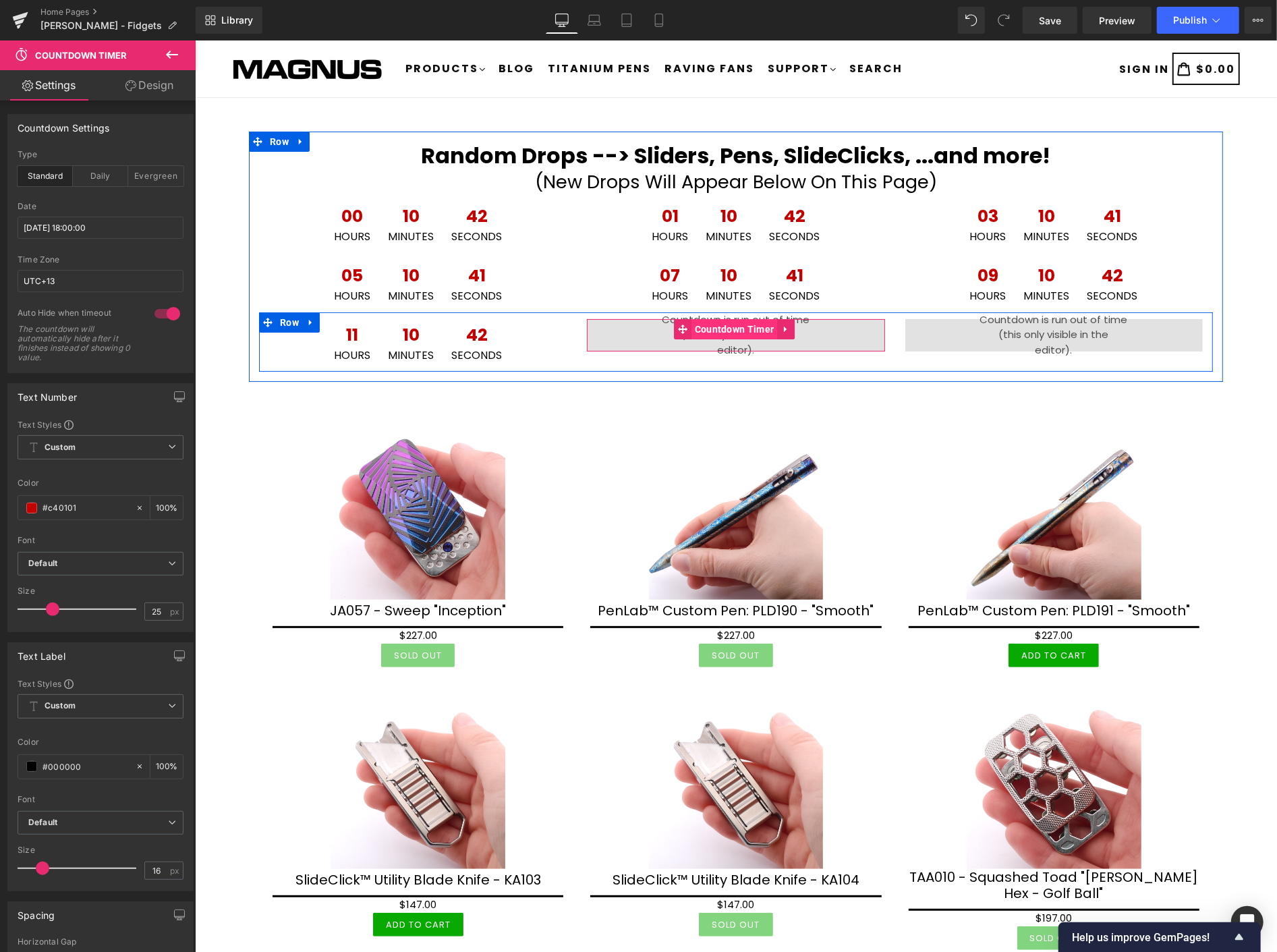
click at [718, 325] on span "Countdown Timer" at bounding box center [734, 328] width 87 height 21
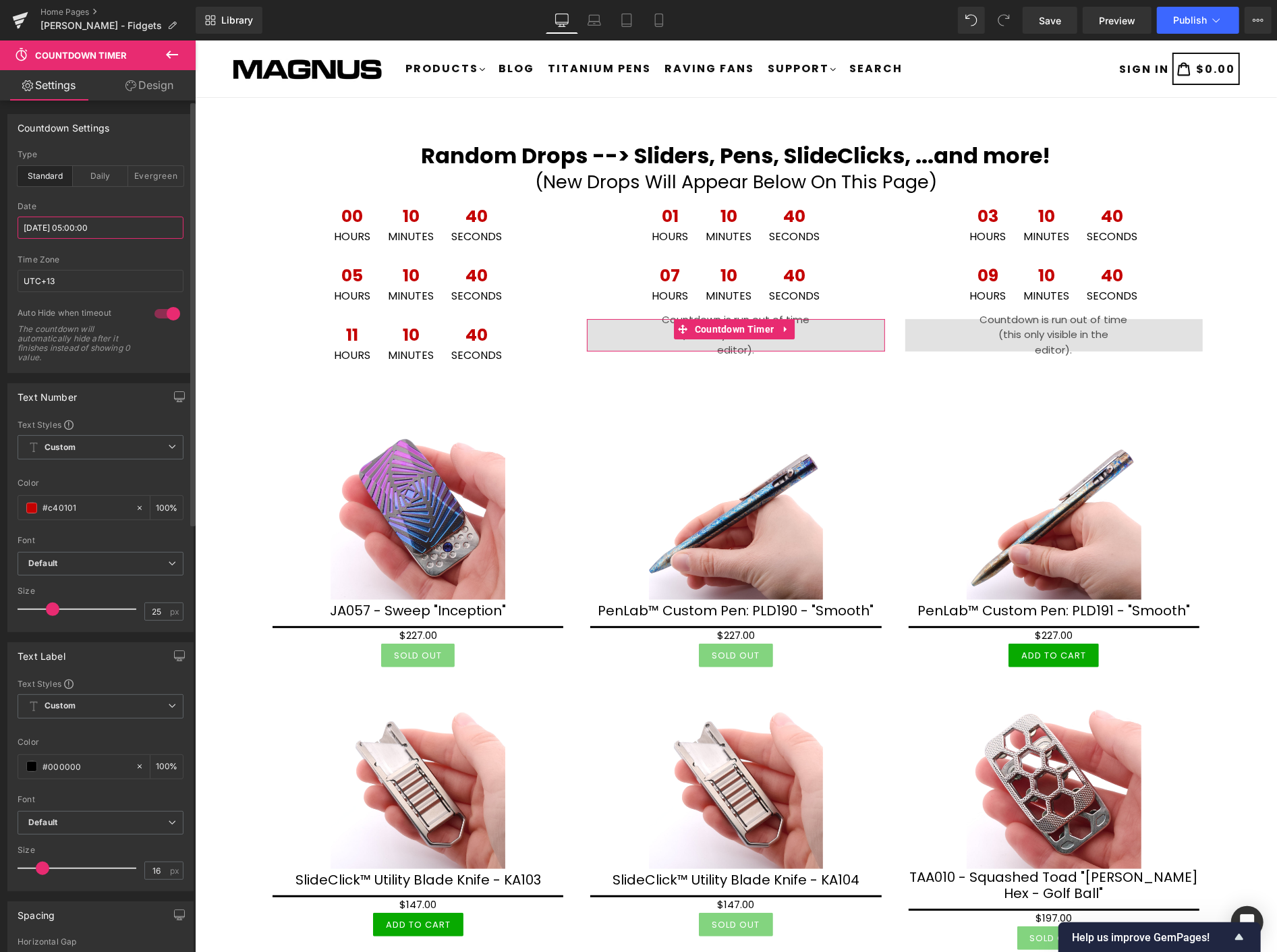
click at [130, 227] on input "[DATE] 05:00:00" at bounding box center [101, 228] width 166 height 23
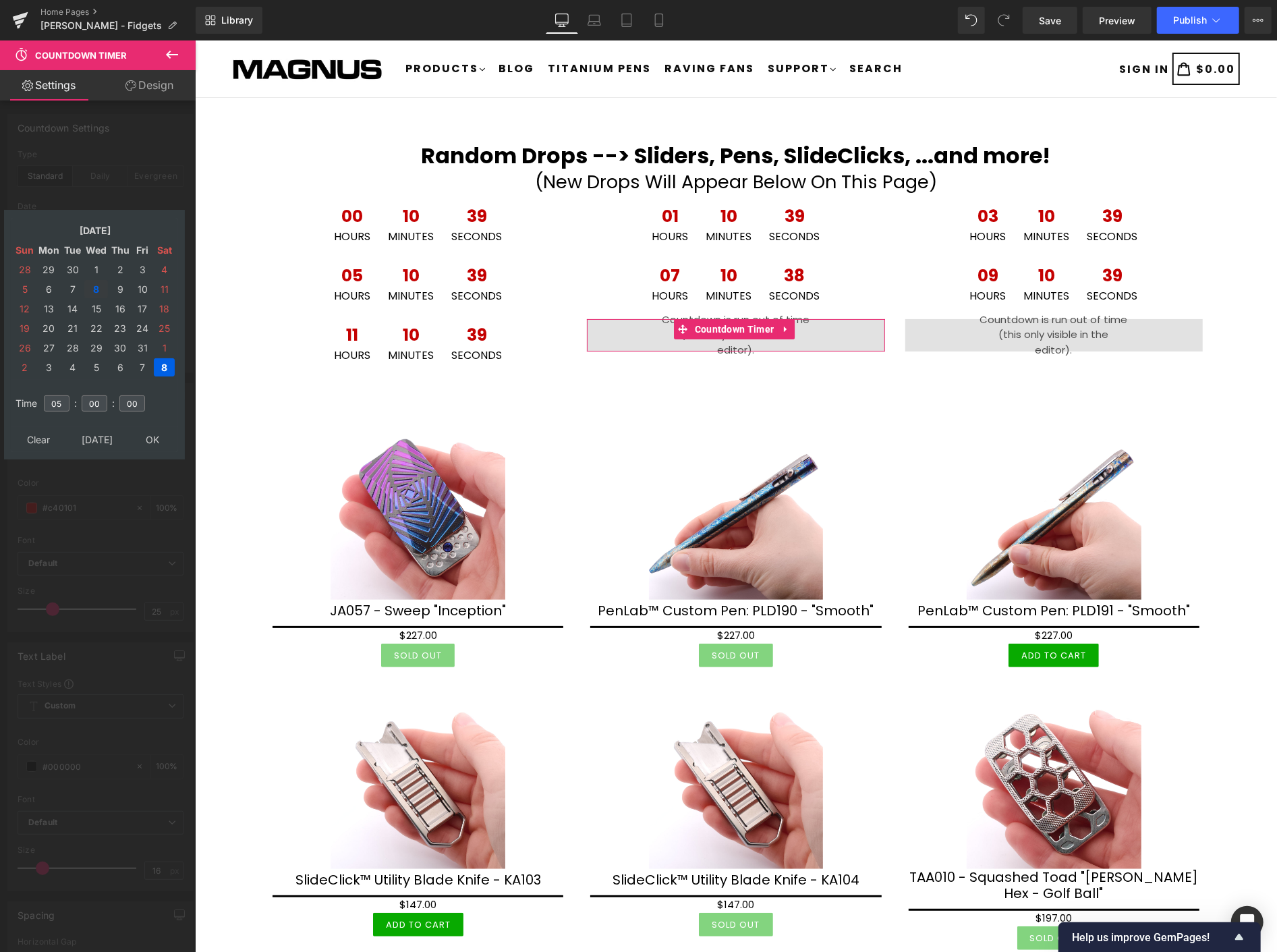
click at [96, 285] on td "8" at bounding box center [97, 289] width 24 height 18
click at [61, 395] on input "05" at bounding box center [57, 403] width 26 height 16
type input "0"
type input "20"
type input "[DATE] 20:00:00"
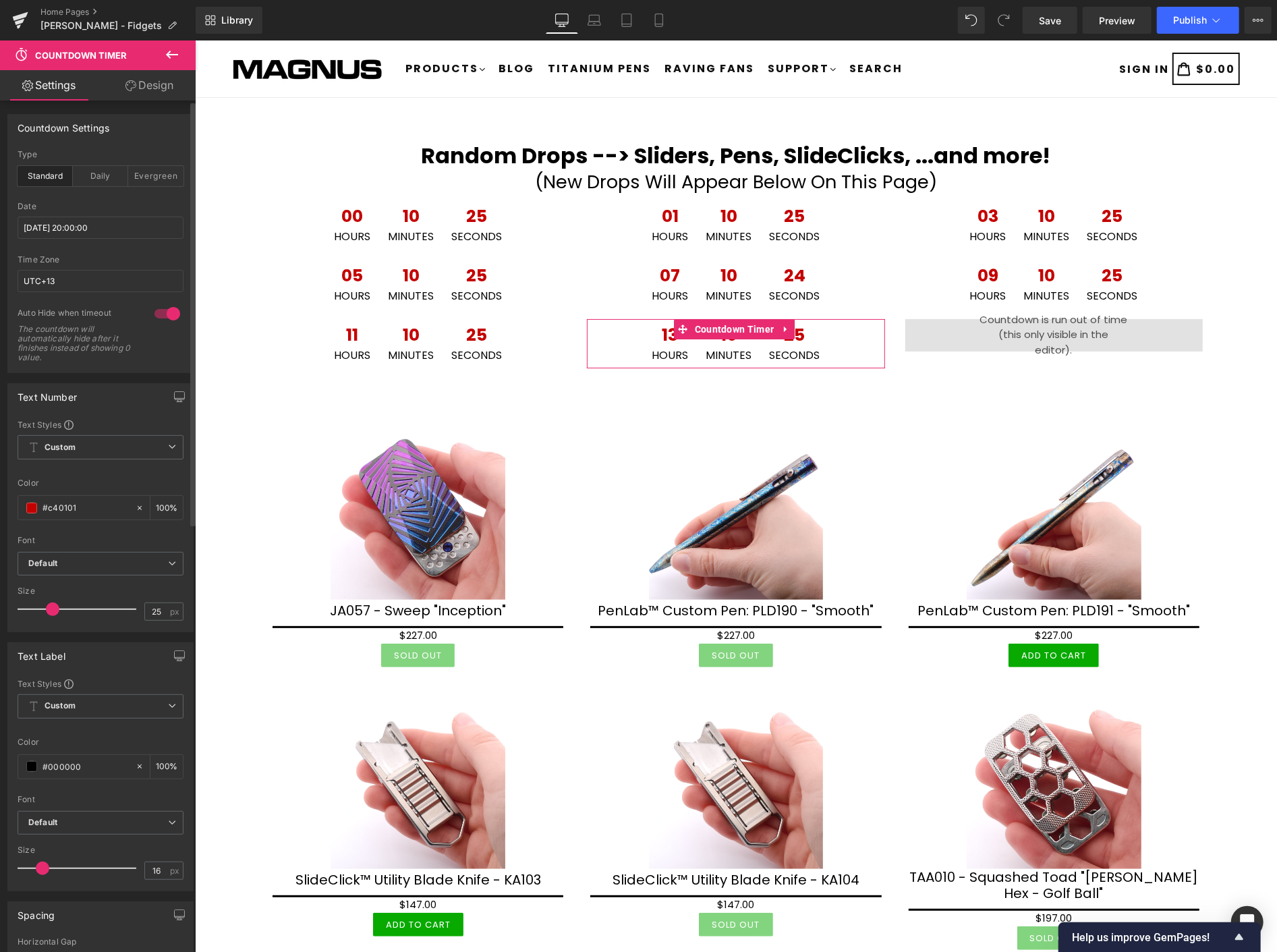
click at [134, 213] on div "Date [DATE] 20:00:00" at bounding box center [101, 229] width 166 height 53
click at [123, 228] on input "[DATE] 20:00:00" at bounding box center [101, 228] width 166 height 23
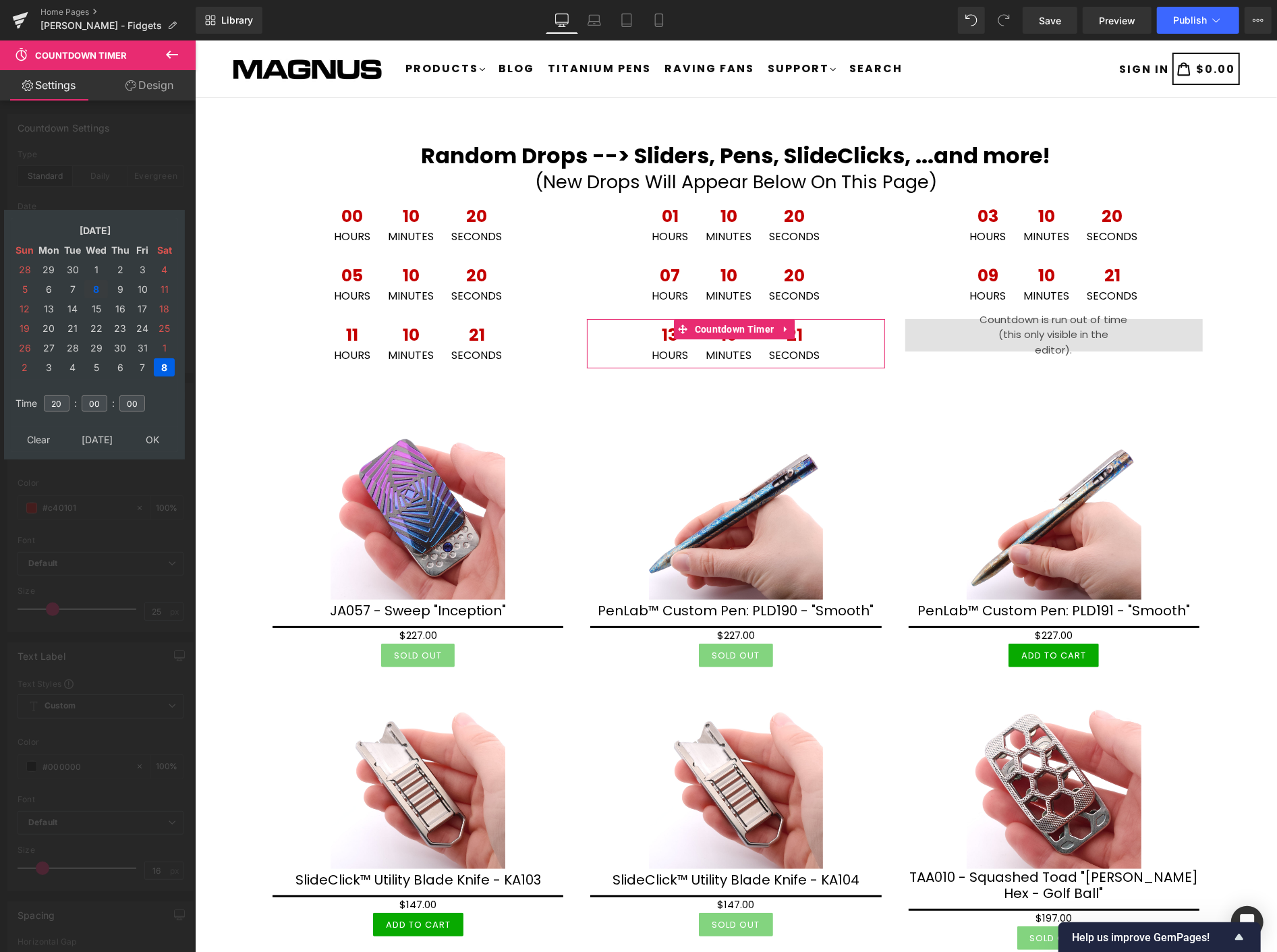
click at [93, 281] on td "8" at bounding box center [97, 289] width 24 height 18
click at [69, 395] on input "20" at bounding box center [57, 403] width 26 height 16
type input "22"
type input "[DATE] 22:00:00"
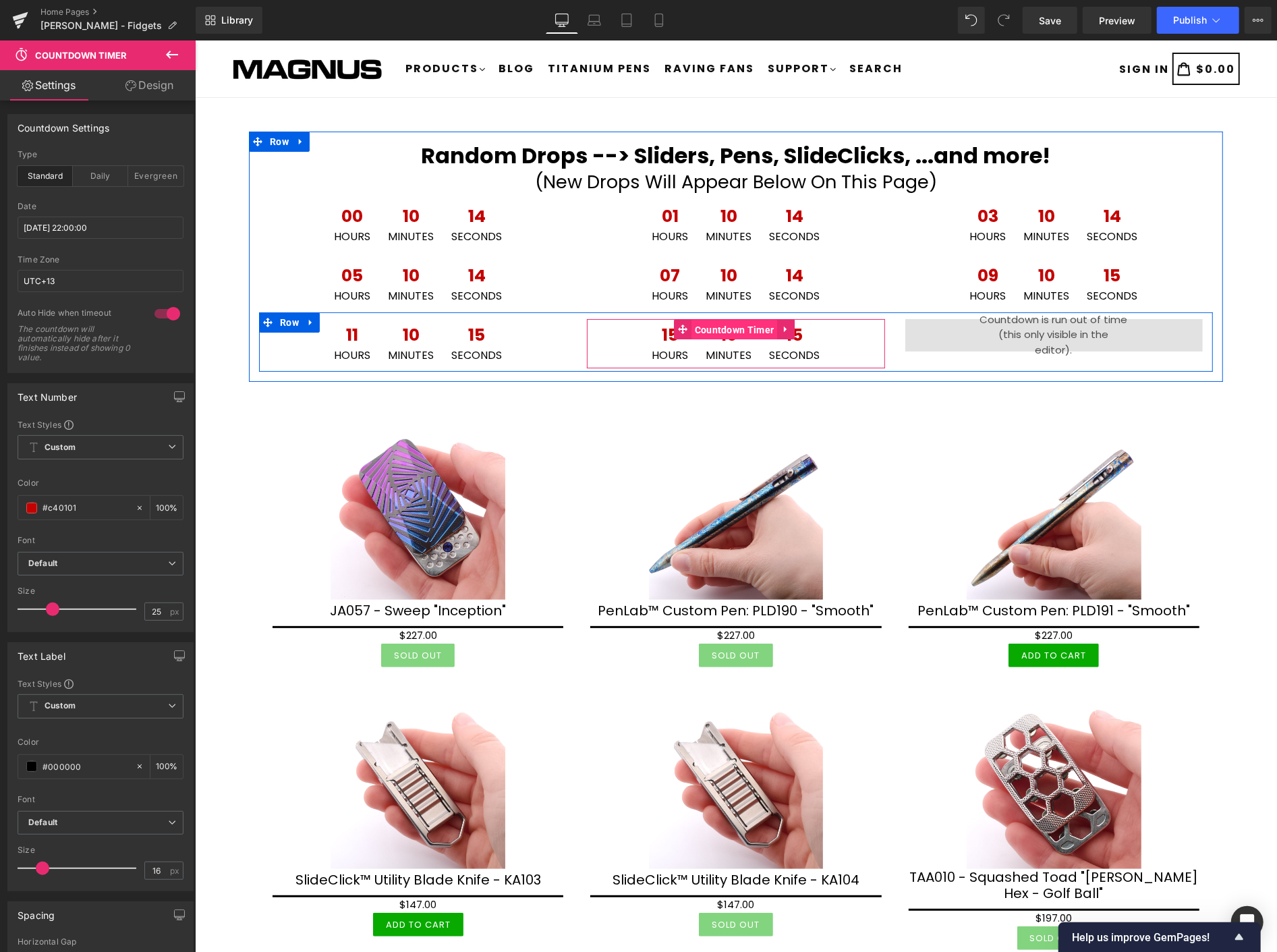
click at [733, 331] on span "Countdown Timer" at bounding box center [734, 329] width 87 height 21
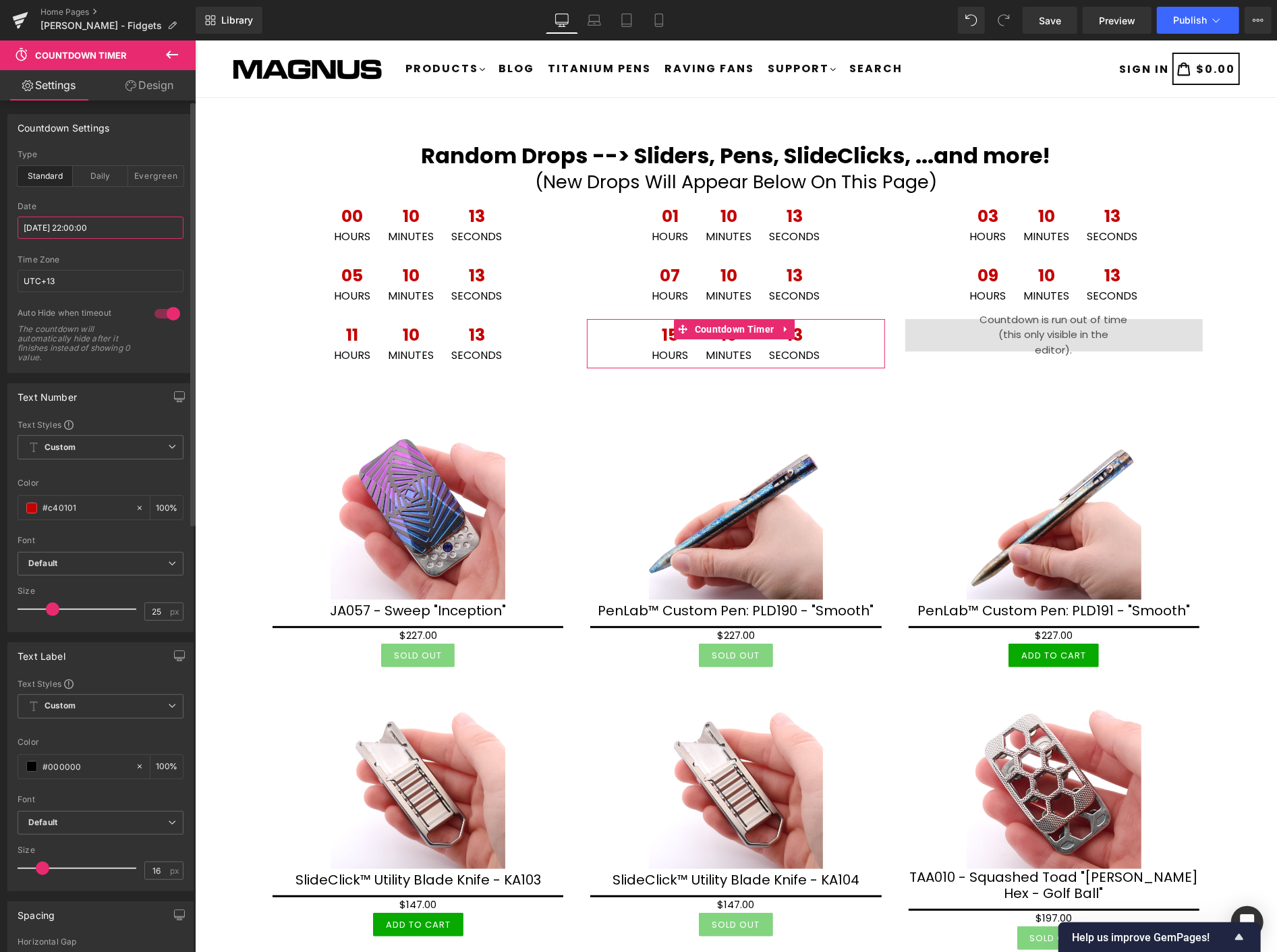
click at [106, 232] on input "[DATE] 22:00:00" at bounding box center [101, 228] width 166 height 23
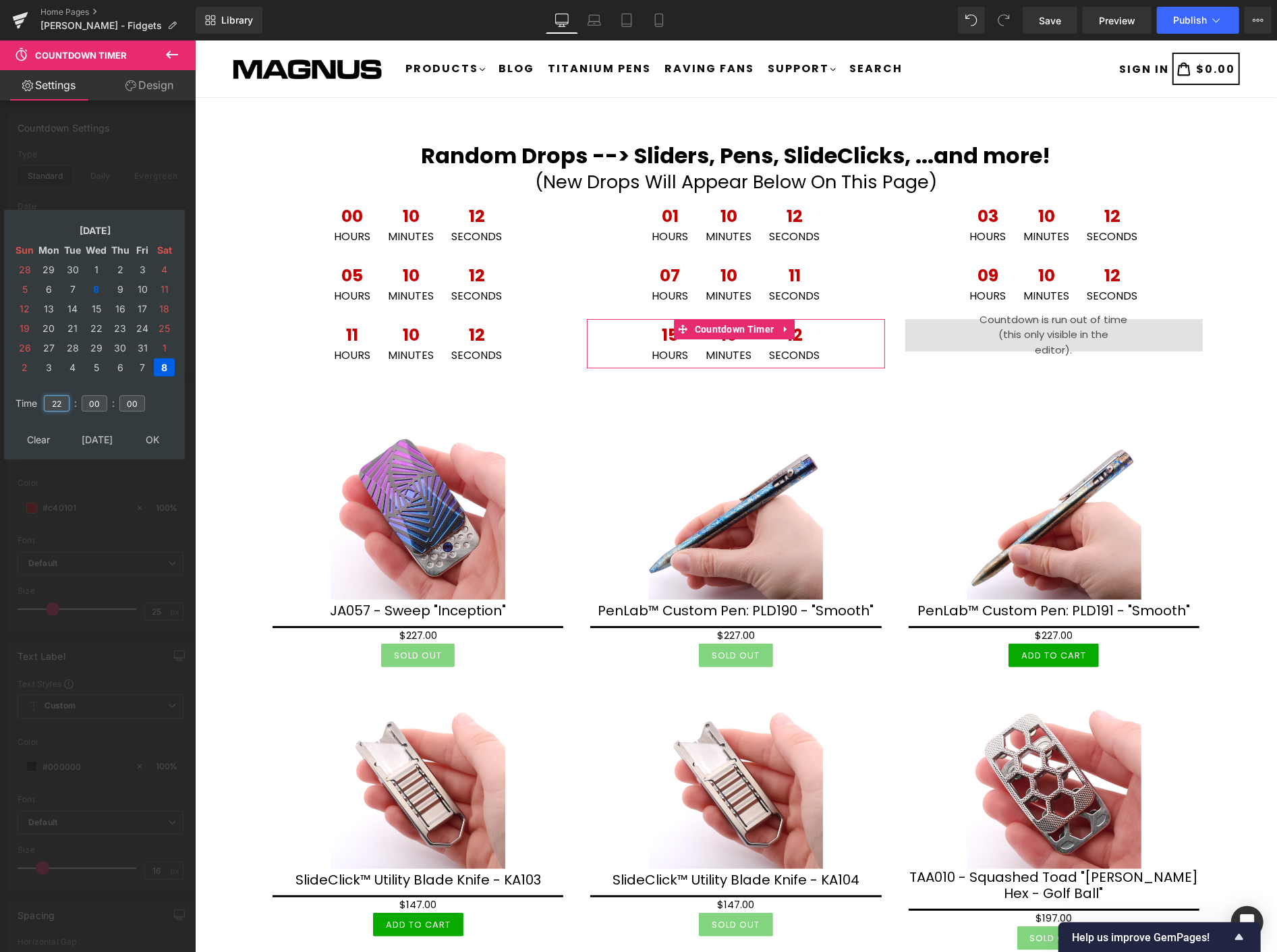
click at [64, 395] on input "22" at bounding box center [57, 403] width 26 height 16
type input "20"
click at [100, 280] on td "8" at bounding box center [97, 289] width 24 height 18
type input "[DATE] 20:00:00"
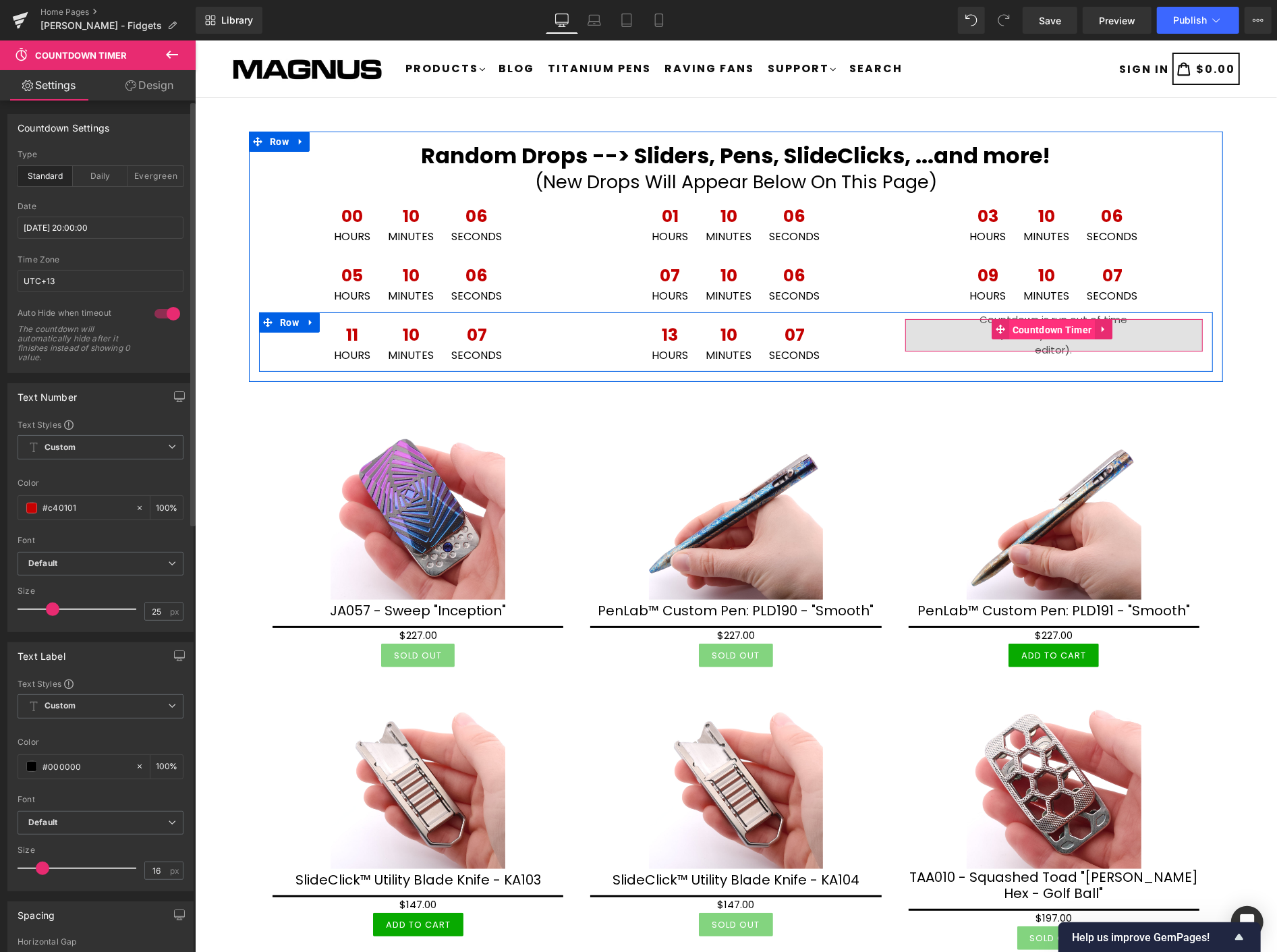
click at [1040, 326] on span "Countdown Timer" at bounding box center [1052, 329] width 87 height 21
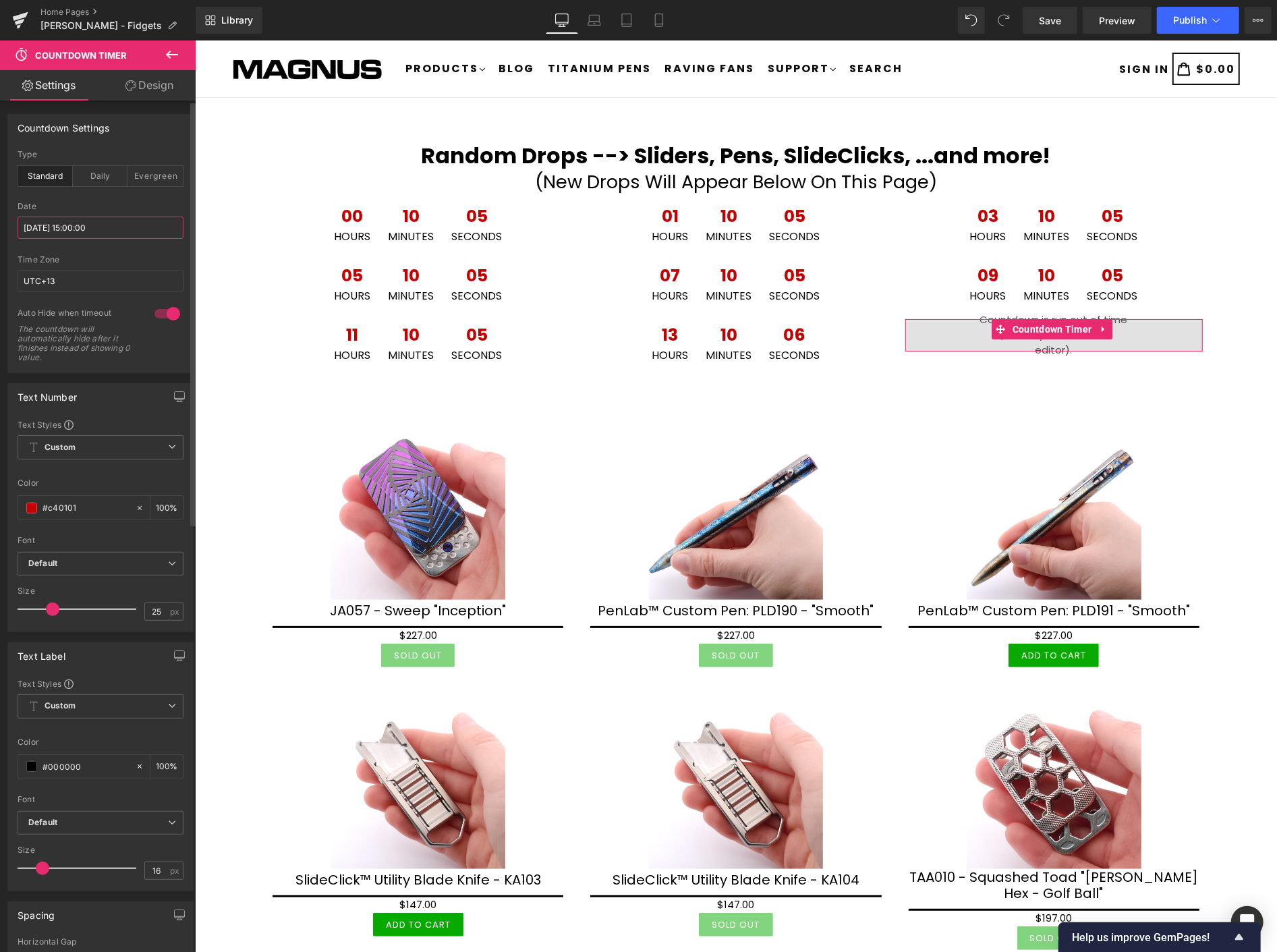
click at [153, 226] on input "[DATE] 15:00:00" at bounding box center [101, 228] width 166 height 23
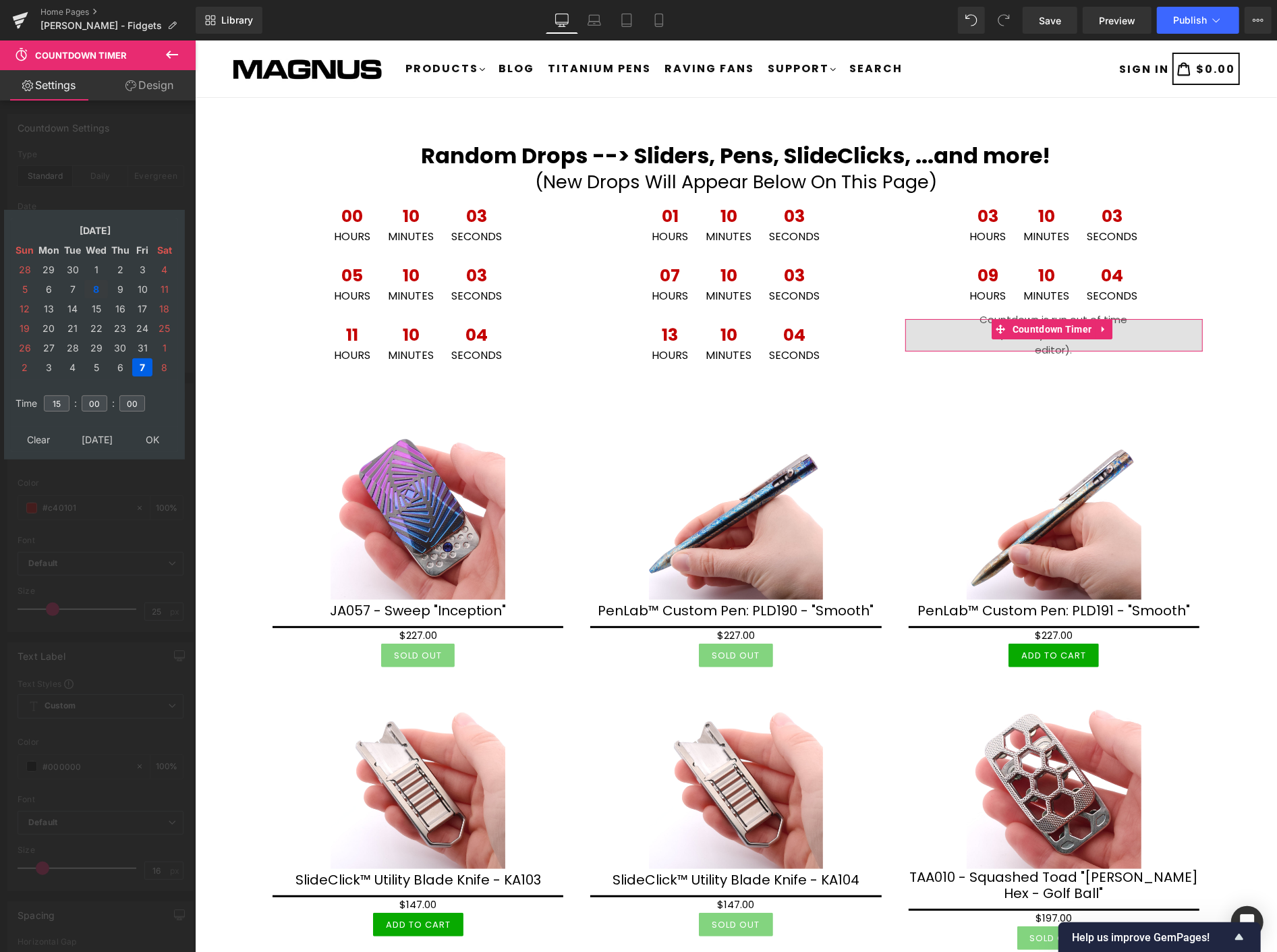
click at [96, 282] on td "8" at bounding box center [97, 289] width 24 height 18
click at [65, 395] on input "15" at bounding box center [57, 403] width 26 height 16
type input "1"
type input "22"
type input "[DATE] 22:00:00"
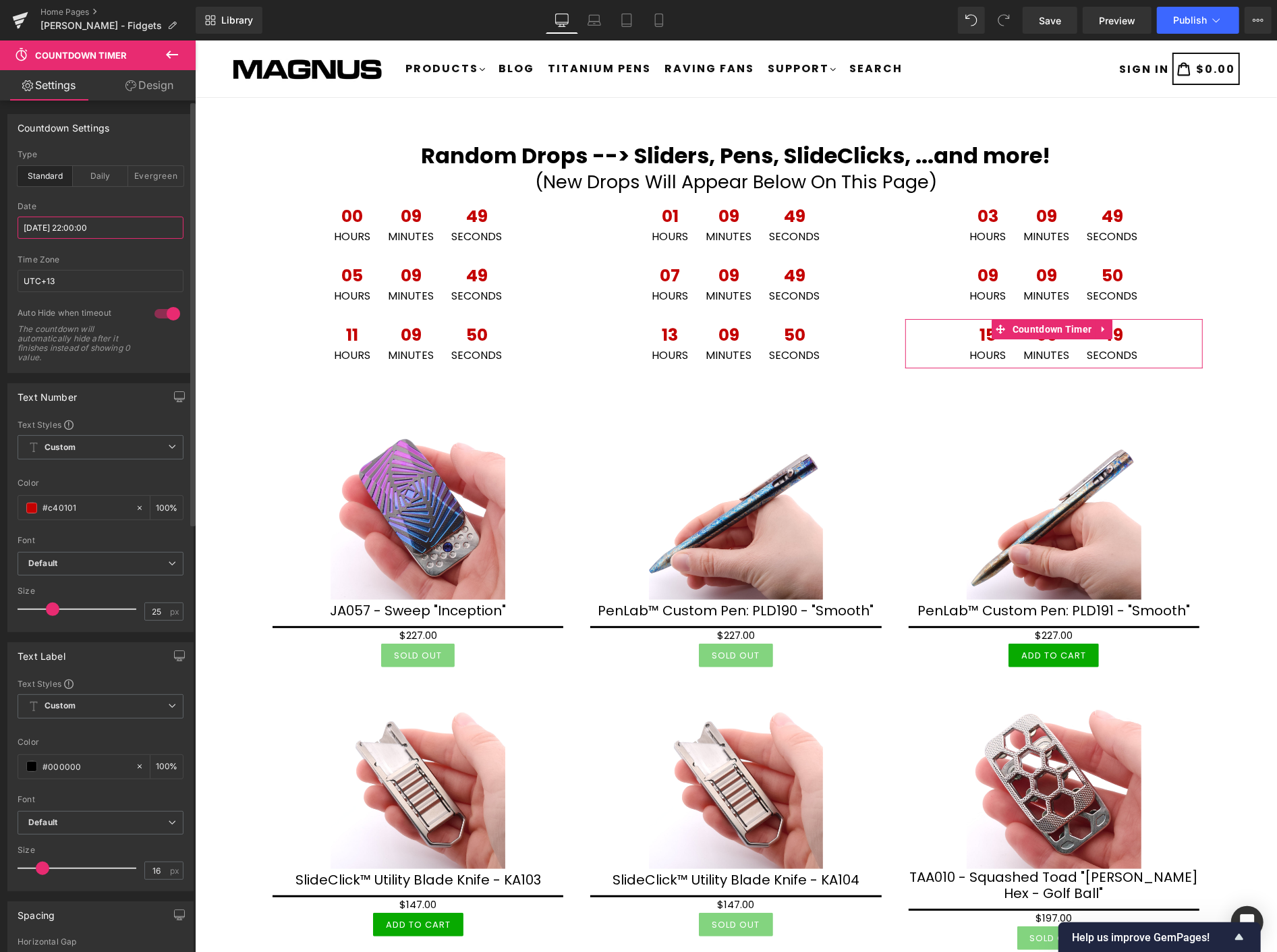
click at [145, 232] on input "[DATE] 22:00:00" at bounding box center [101, 228] width 166 height 23
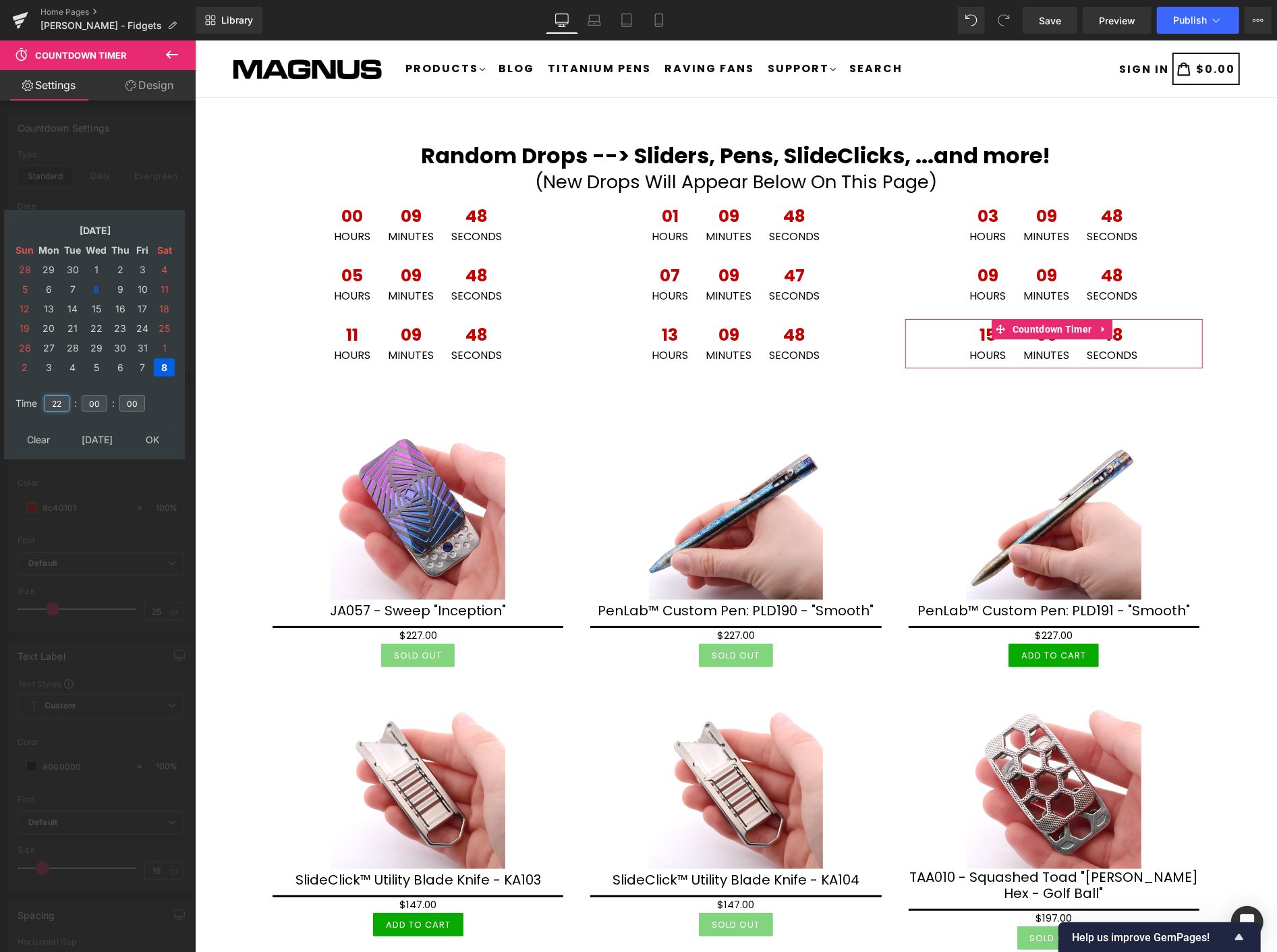
click at [64, 395] on input "22" at bounding box center [57, 403] width 26 height 16
type input "23"
click at [39, 431] on td "Clear" at bounding box center [38, 440] width 49 height 18
click at [62, 395] on input "number" at bounding box center [57, 403] width 26 height 16
type input "22"
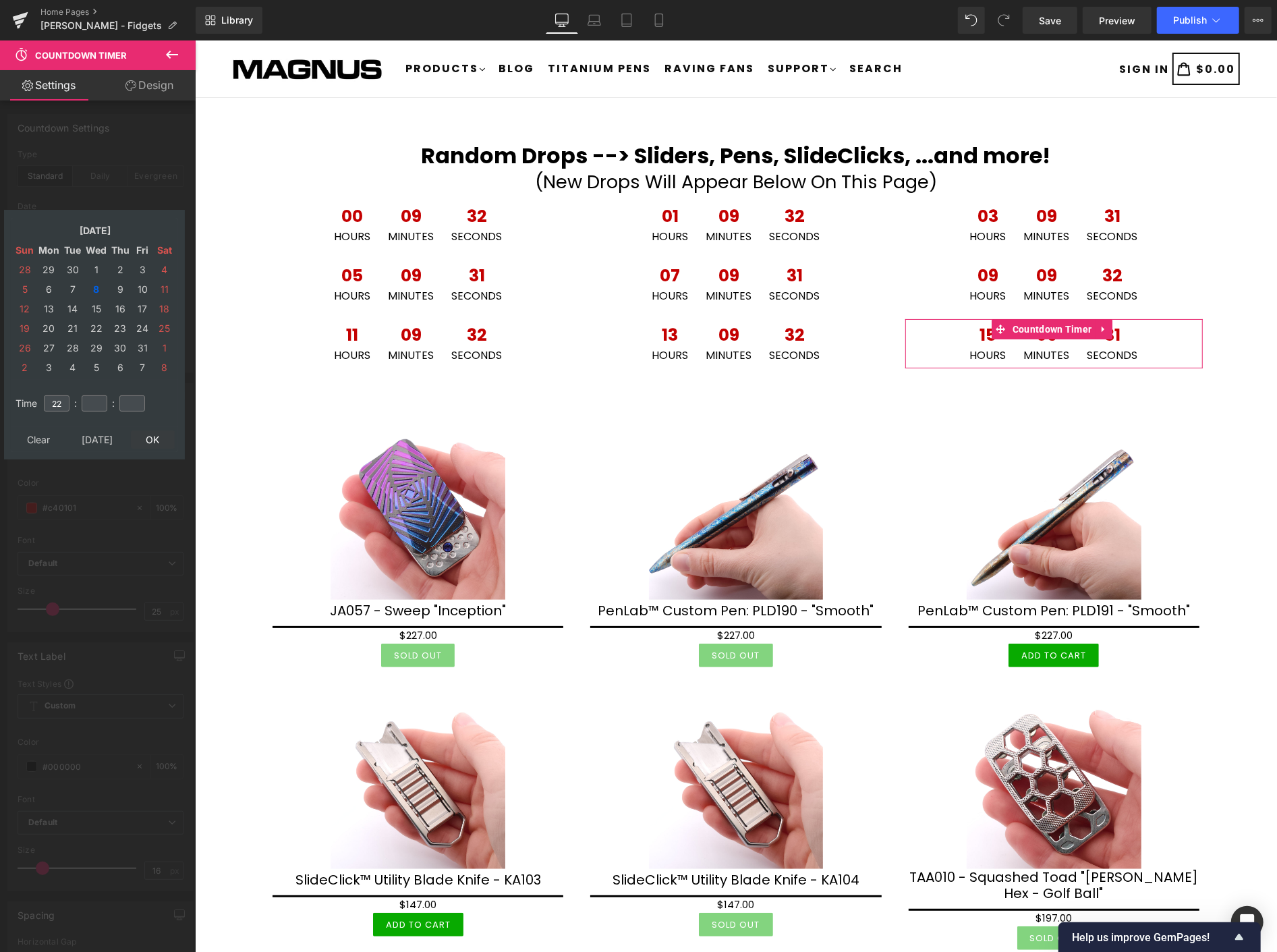
type input "50"
type input "19"
type input "[DATE] 22:50:19"
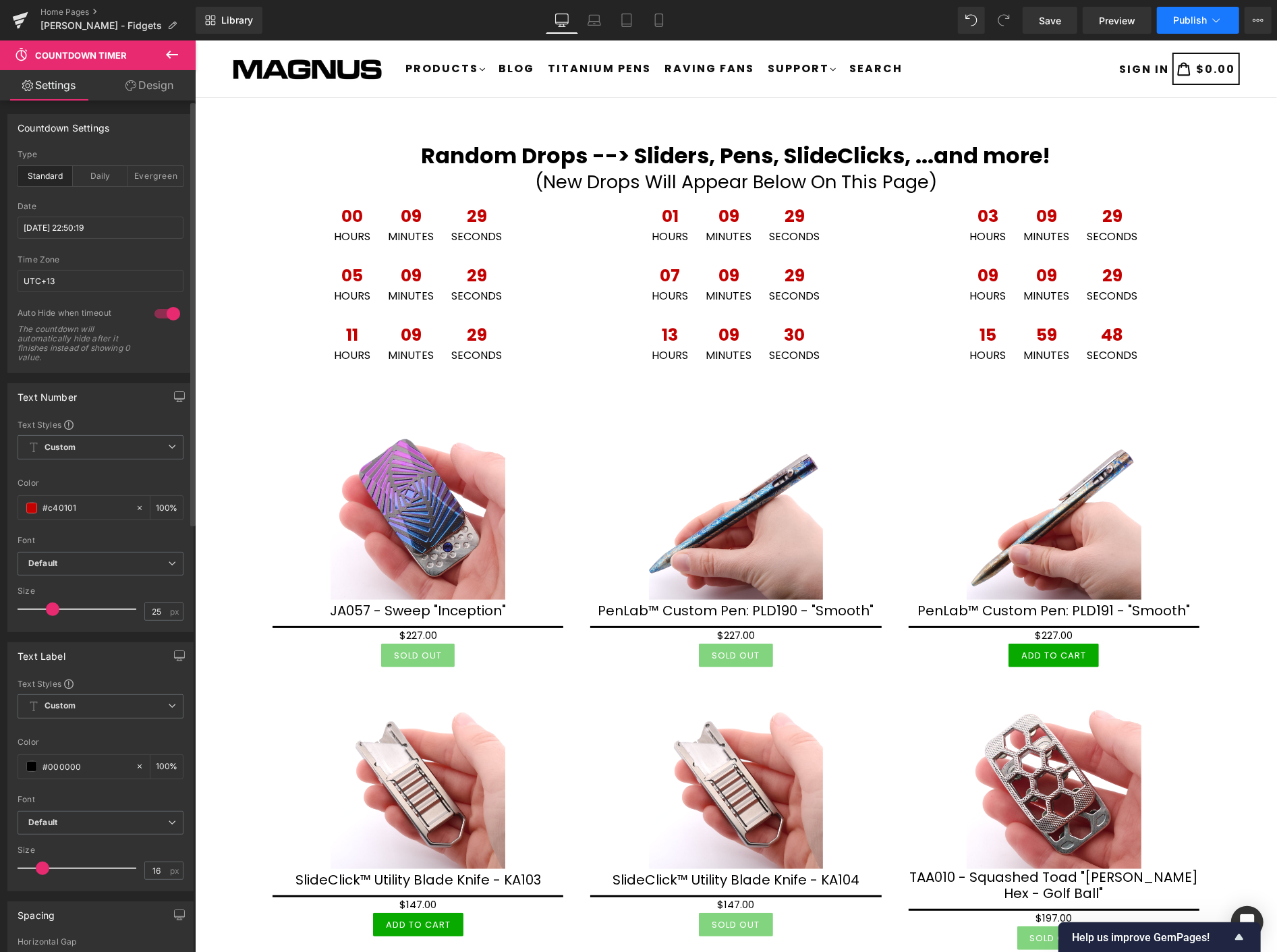
click at [1197, 16] on span "Publish" at bounding box center [1190, 20] width 34 height 11
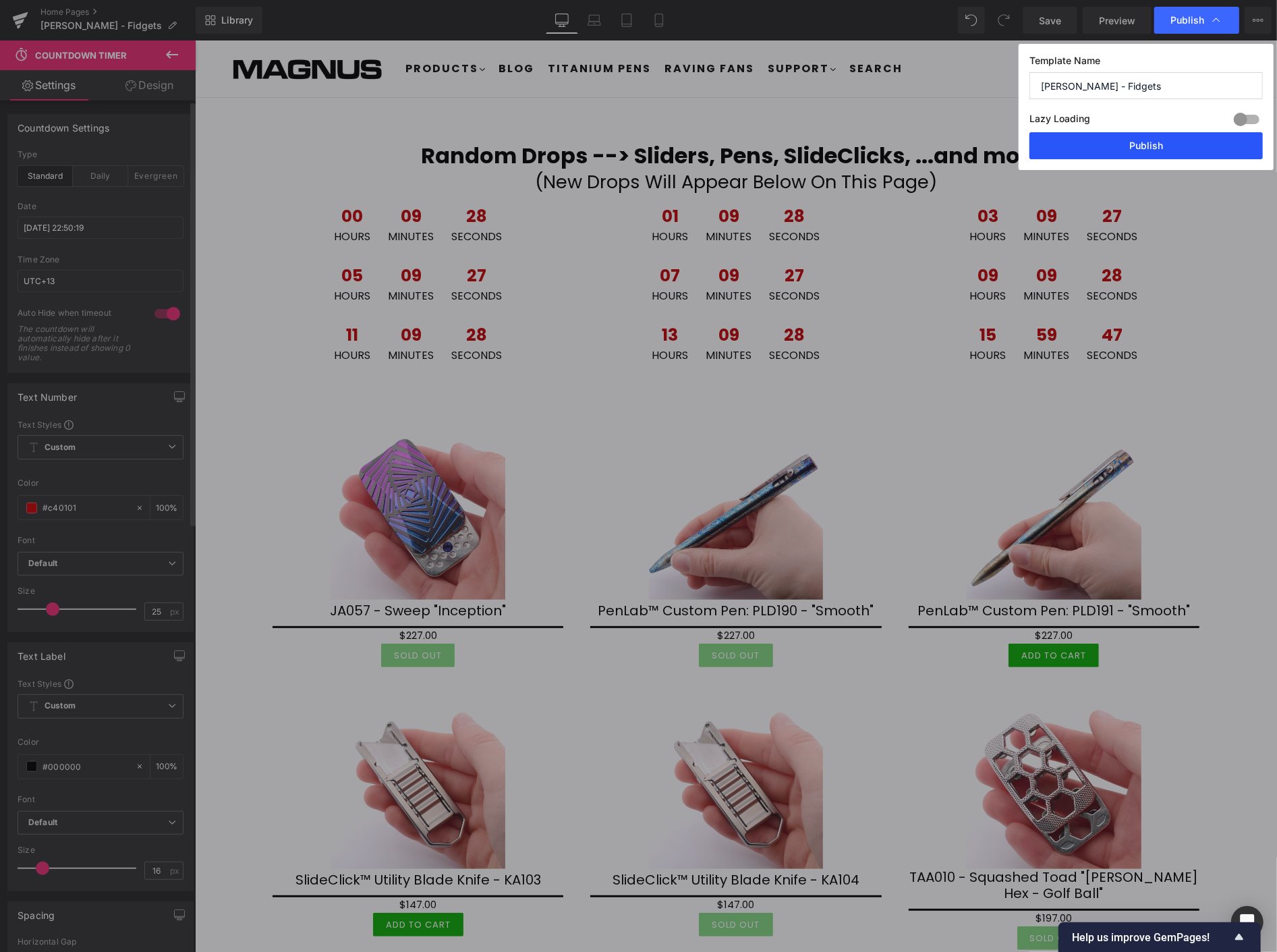
click at [1188, 144] on button "Publish" at bounding box center [1146, 145] width 234 height 27
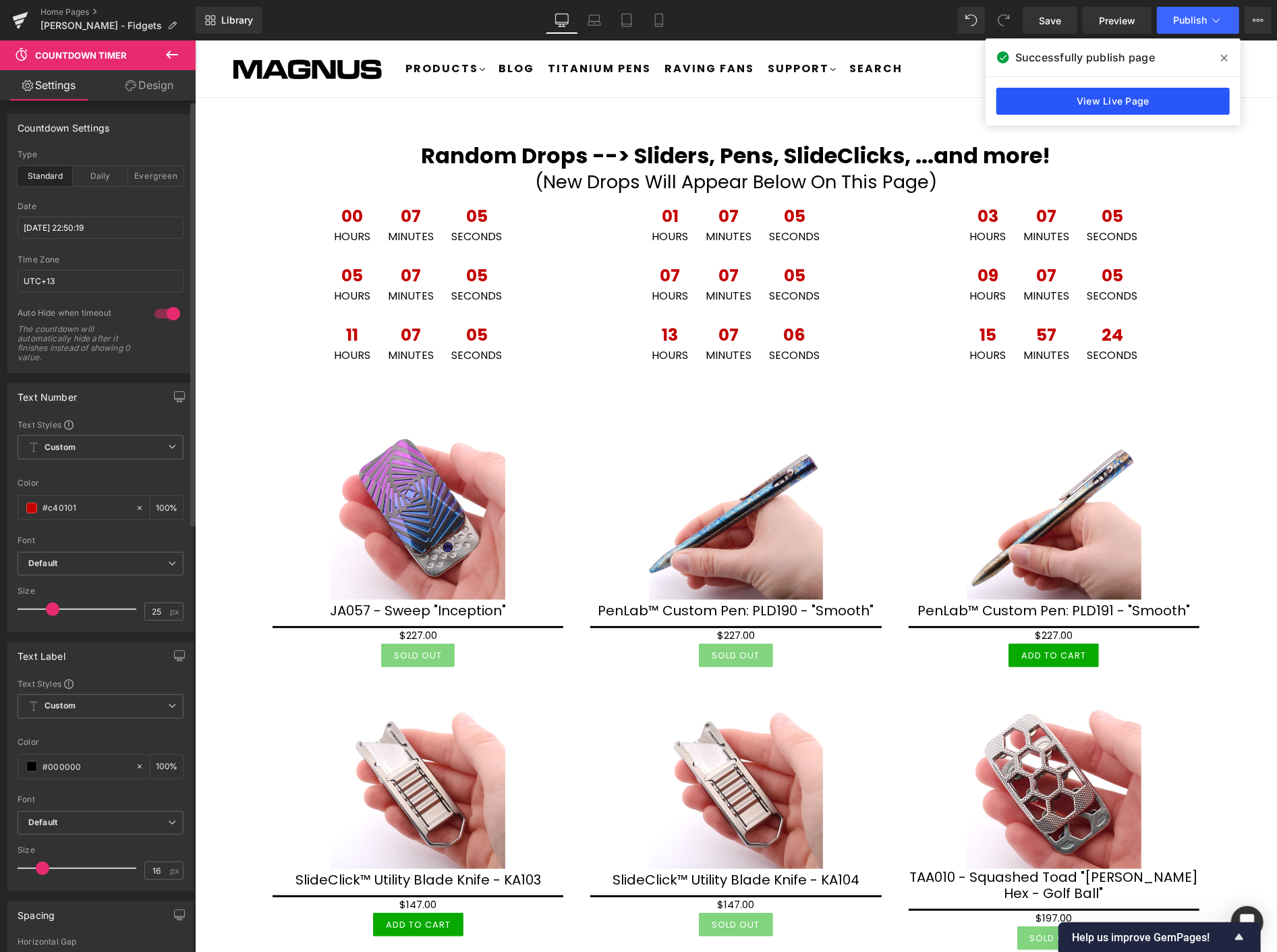
click at [1082, 102] on link "View Live Page" at bounding box center [1112, 101] width 234 height 27
